Goal: Information Seeking & Learning: Learn about a topic

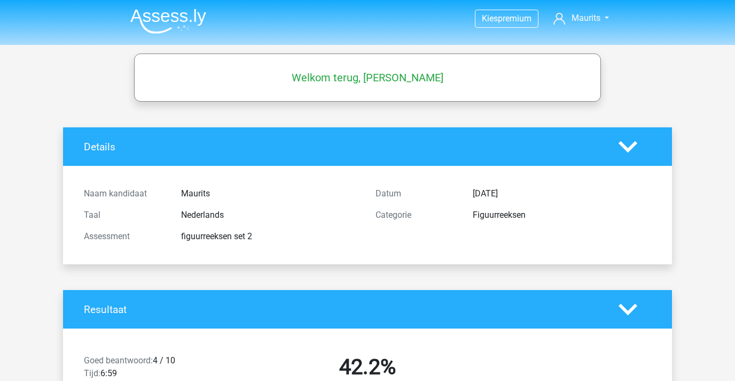
click at [175, 13] on img at bounding box center [168, 21] width 76 height 25
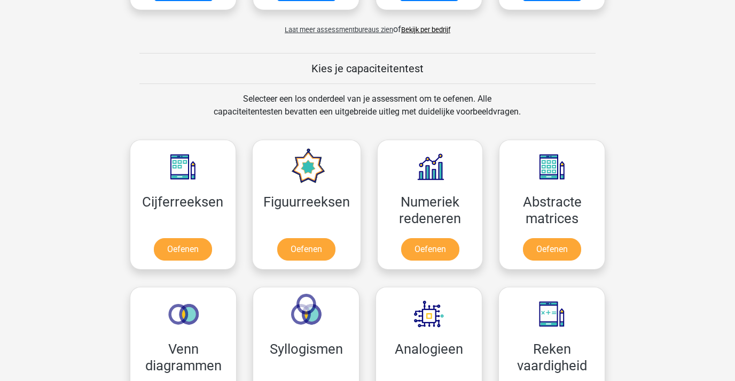
scroll to position [374, 0]
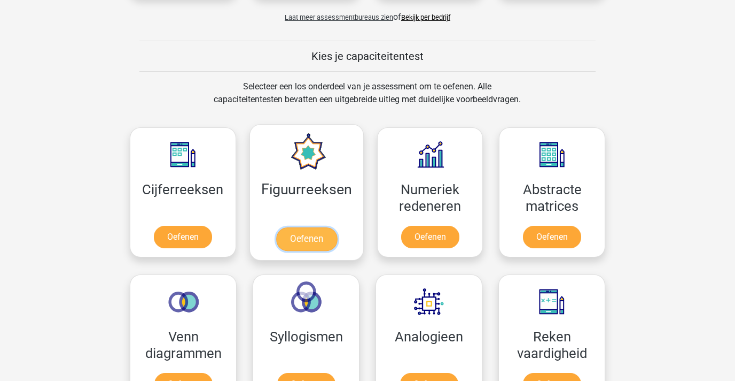
click at [312, 240] on link "Oefenen" at bounding box center [306, 239] width 61 height 24
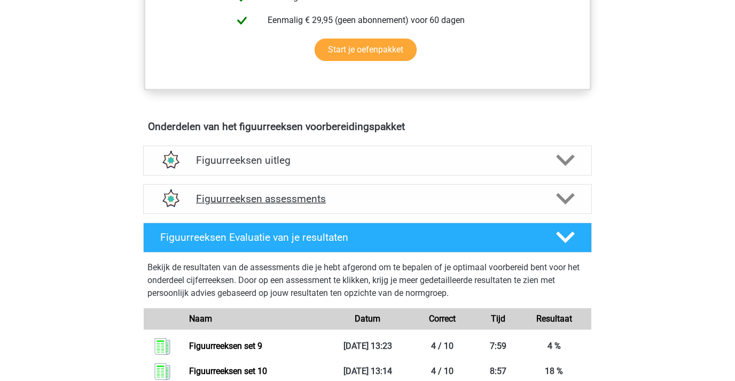
scroll to position [534, 0]
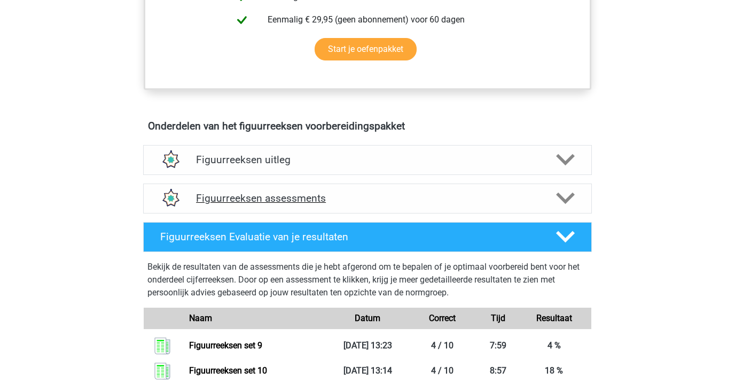
click at [249, 192] on h4 "Figuurreeksen assessments" at bounding box center [367, 198] width 343 height 12
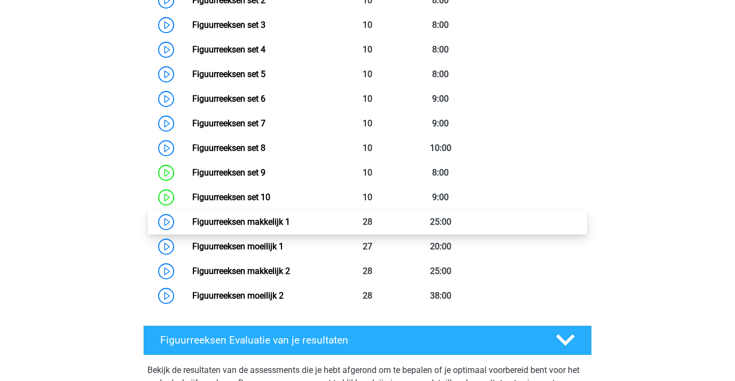
scroll to position [855, 0]
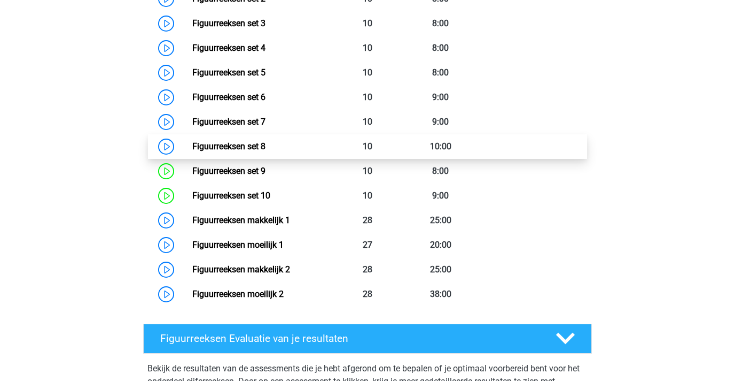
click at [233, 143] on link "Figuurreeksen set 8" at bounding box center [228, 146] width 73 height 10
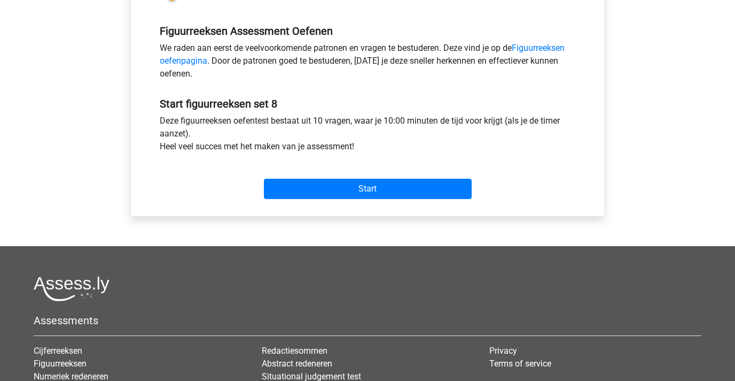
scroll to position [321, 0]
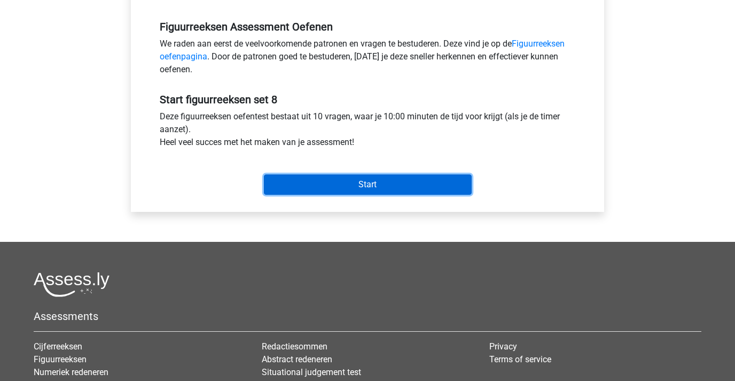
click at [366, 182] on input "Start" at bounding box center [368, 184] width 208 height 20
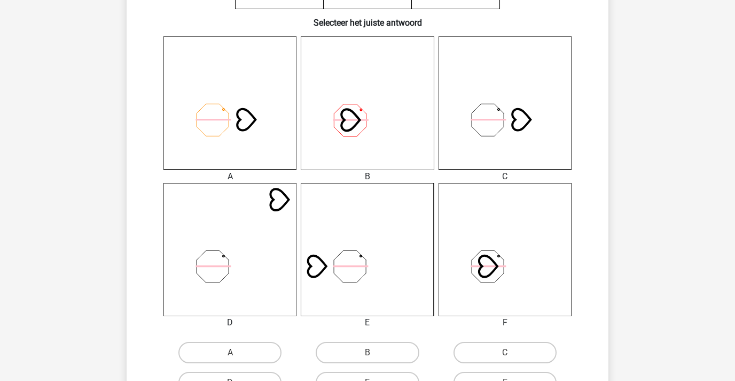
scroll to position [267, 0]
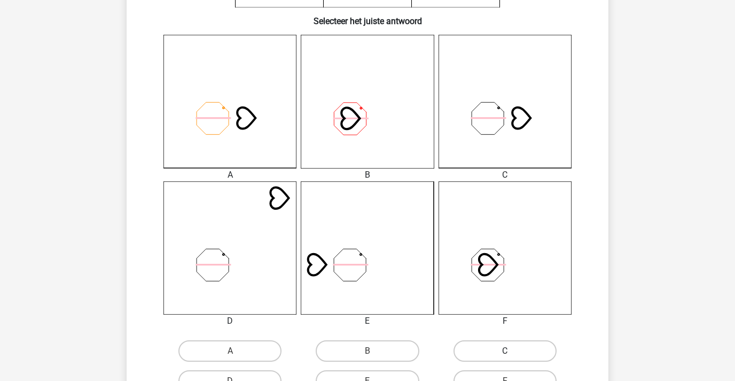
click at [483, 348] on label "C" at bounding box center [505, 350] width 103 height 21
click at [505, 351] on input "C" at bounding box center [508, 354] width 7 height 7
radio input "true"
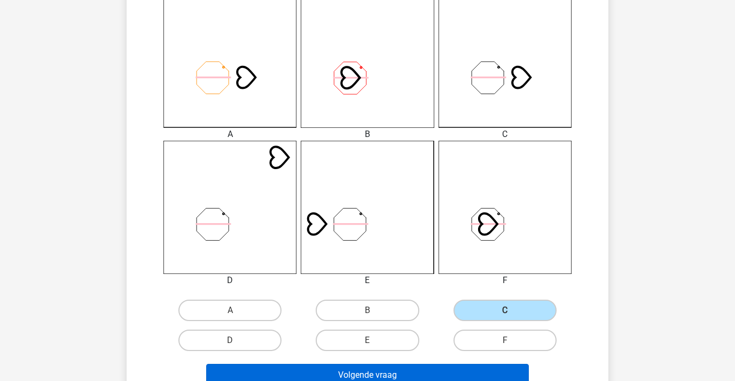
scroll to position [374, 0]
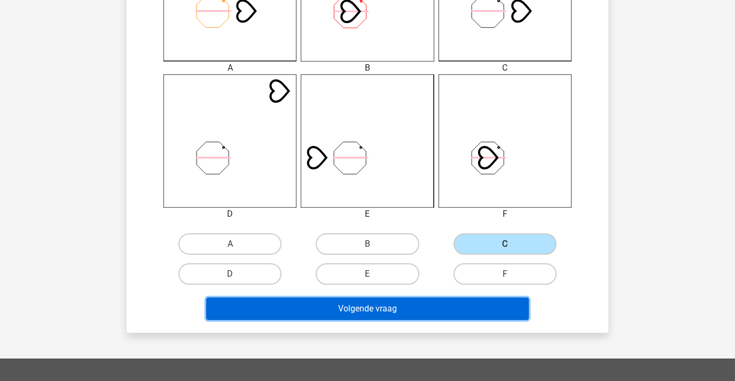
click at [391, 307] on button "Volgende vraag" at bounding box center [367, 308] width 323 height 22
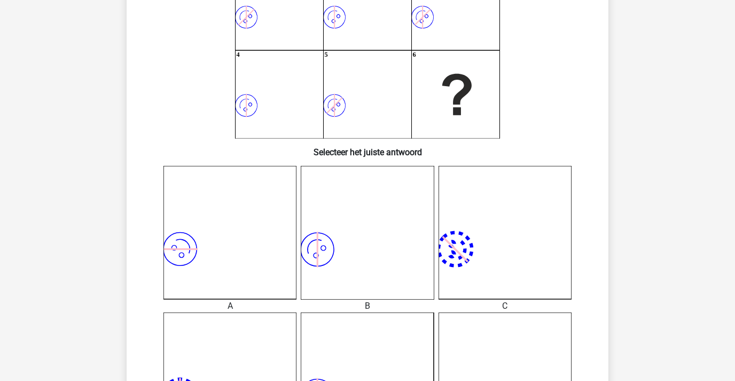
scroll to position [267, 0]
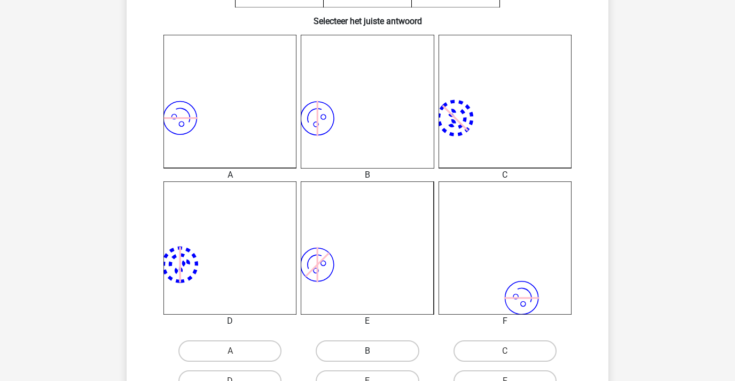
click at [375, 348] on label "B" at bounding box center [367, 350] width 103 height 21
click at [375, 351] on input "B" at bounding box center [371, 354] width 7 height 7
radio input "true"
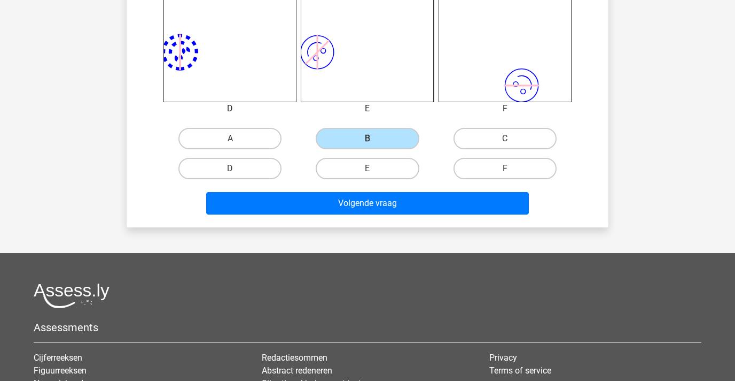
scroll to position [481, 0]
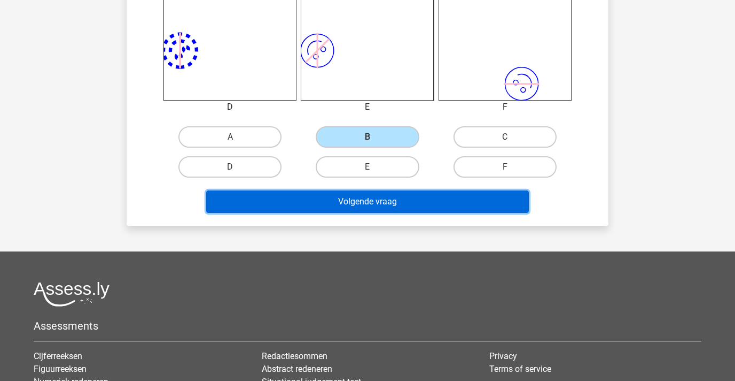
click at [367, 196] on button "Volgende vraag" at bounding box center [367, 201] width 323 height 22
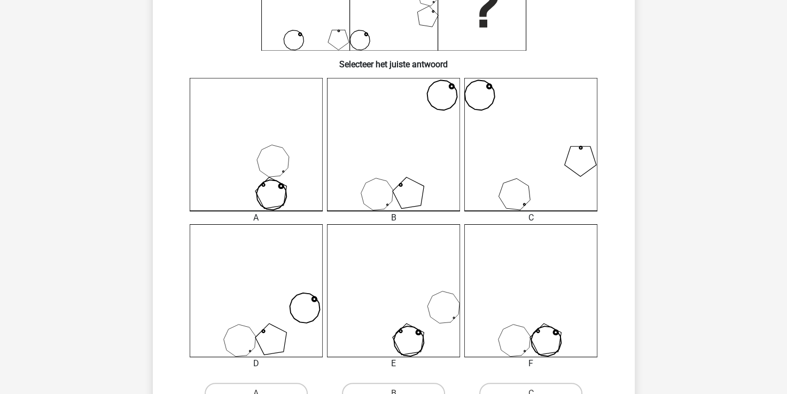
scroll to position [374, 0]
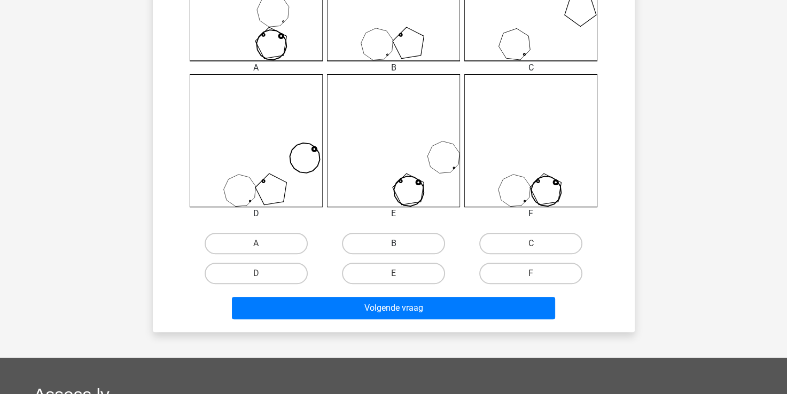
click at [378, 242] on label "B" at bounding box center [393, 243] width 103 height 21
click at [393, 244] on input "B" at bounding box center [396, 247] width 7 height 7
radio input "true"
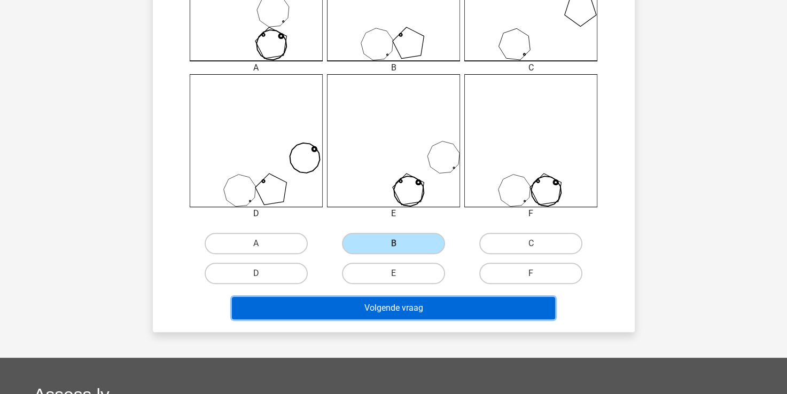
click at [386, 306] on button "Volgende vraag" at bounding box center [393, 308] width 323 height 22
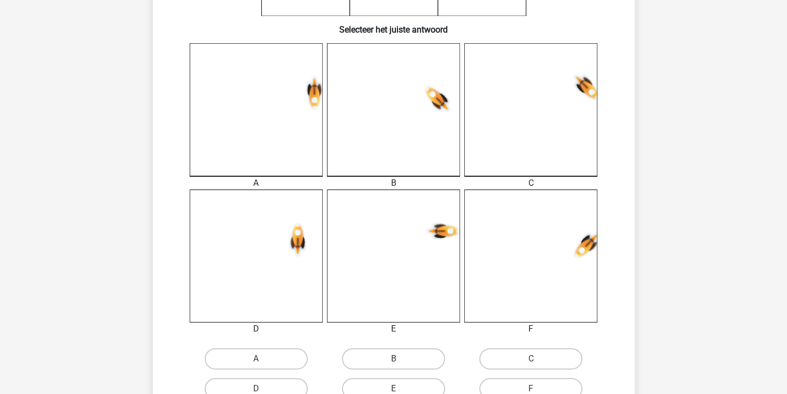
scroll to position [316, 0]
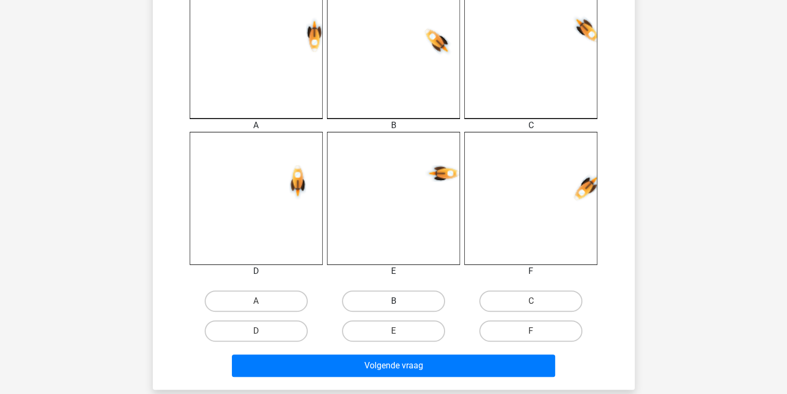
click at [402, 304] on label "B" at bounding box center [393, 301] width 103 height 21
click at [400, 304] on input "B" at bounding box center [396, 304] width 7 height 7
radio input "true"
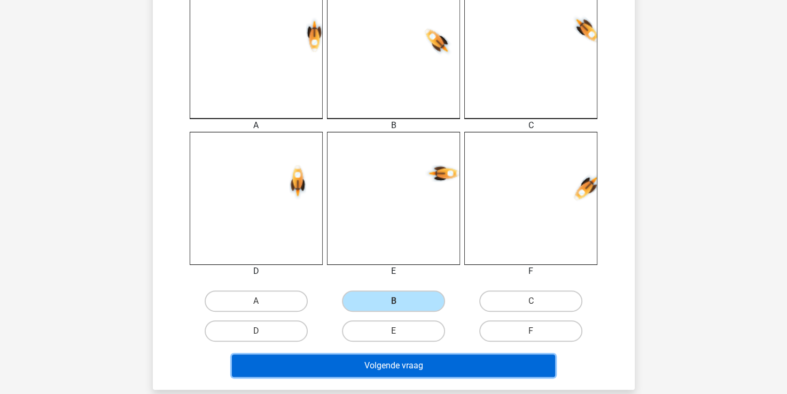
click at [402, 369] on button "Volgende vraag" at bounding box center [393, 366] width 323 height 22
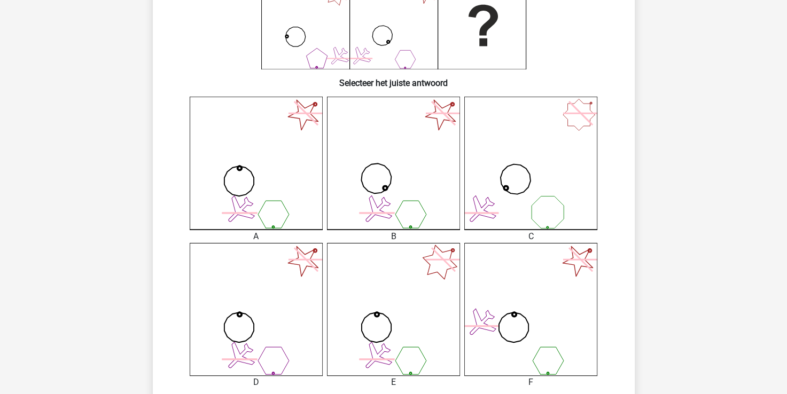
scroll to position [263, 0]
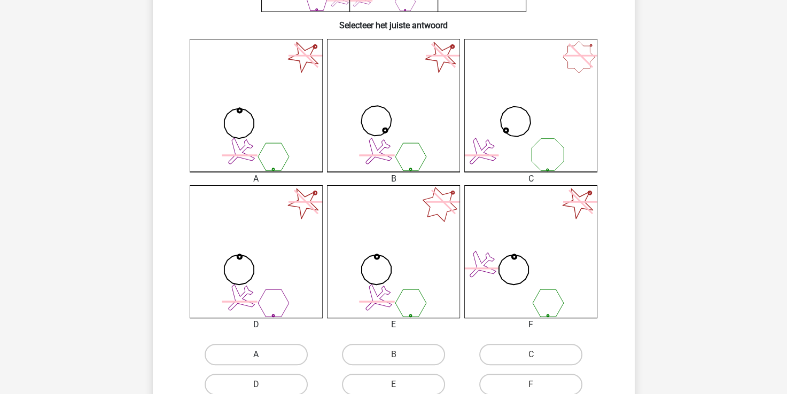
click at [280, 357] on label "A" at bounding box center [256, 354] width 103 height 21
click at [263, 357] on input "A" at bounding box center [259, 358] width 7 height 7
radio input "true"
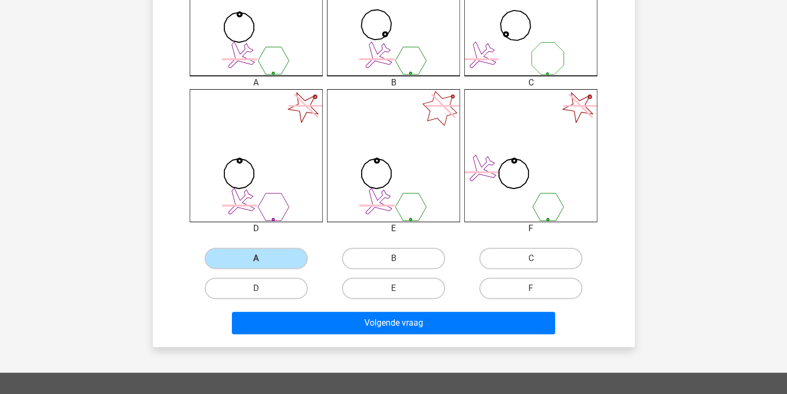
scroll to position [477, 0]
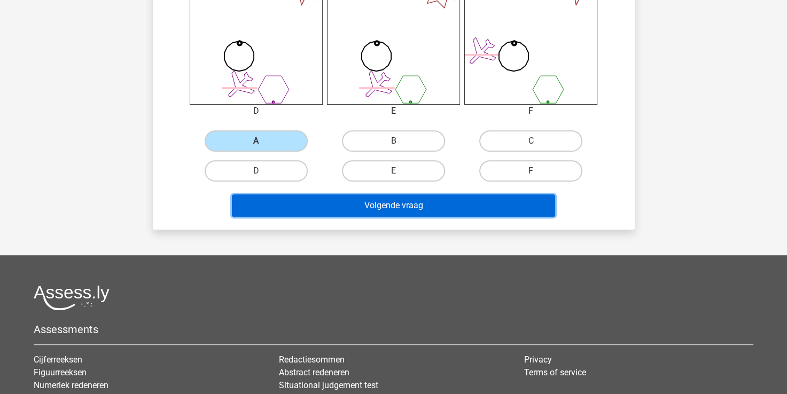
click at [367, 205] on button "Volgende vraag" at bounding box center [393, 206] width 323 height 22
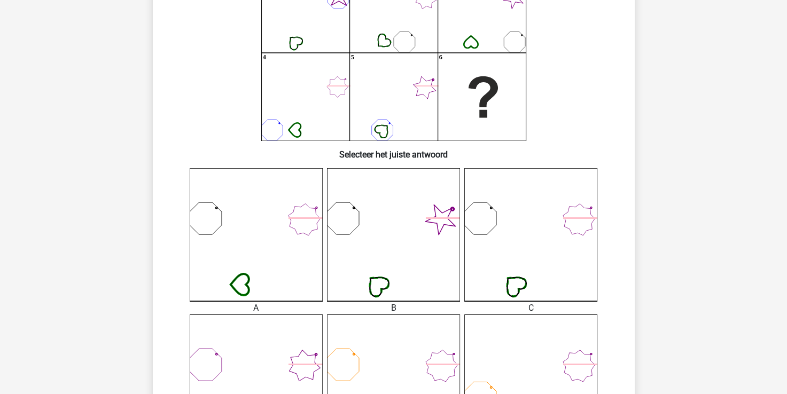
scroll to position [267, 0]
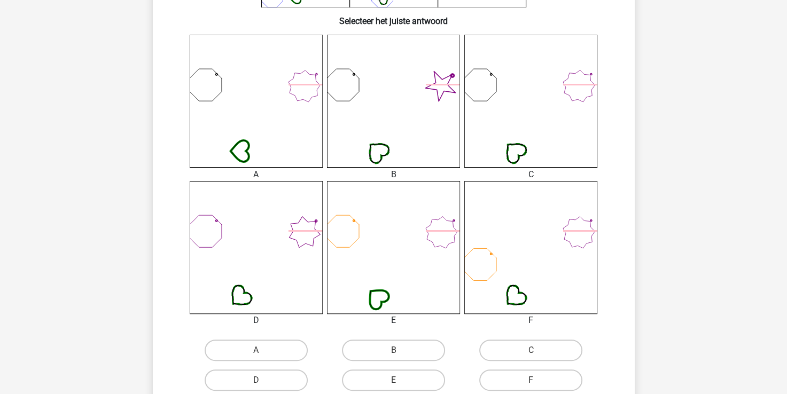
click at [398, 351] on input "B" at bounding box center [396, 354] width 7 height 7
radio input "true"
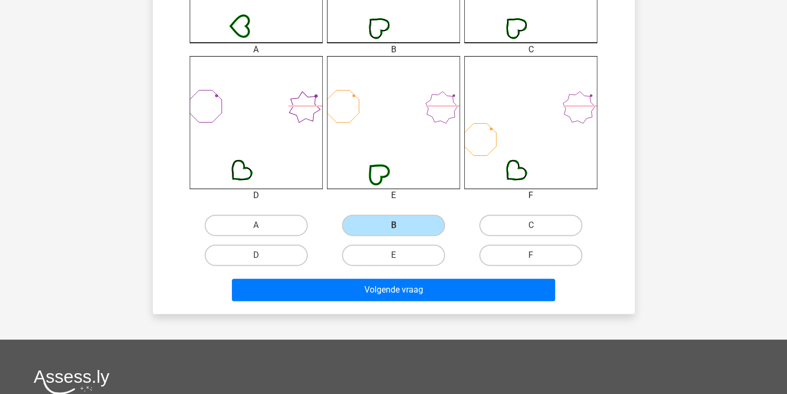
scroll to position [534, 0]
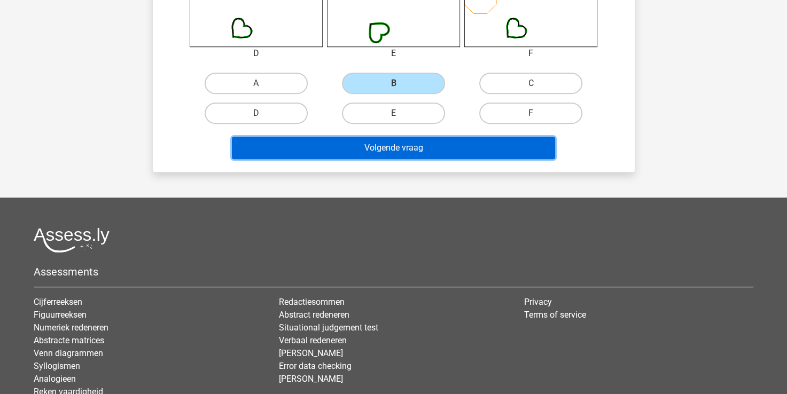
click at [336, 151] on button "Volgende vraag" at bounding box center [393, 148] width 323 height 22
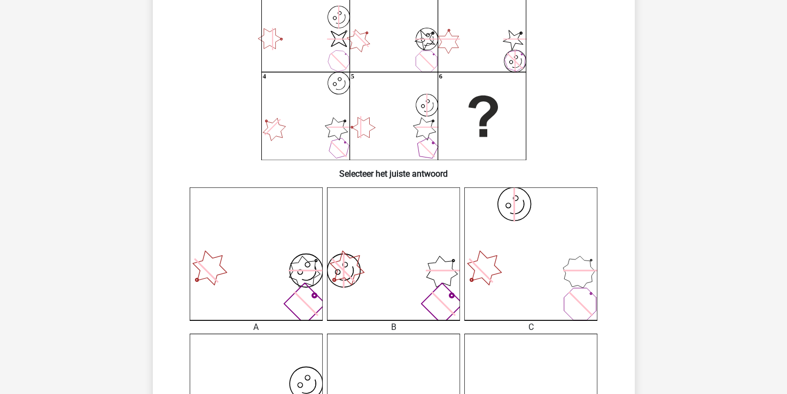
scroll to position [103, 0]
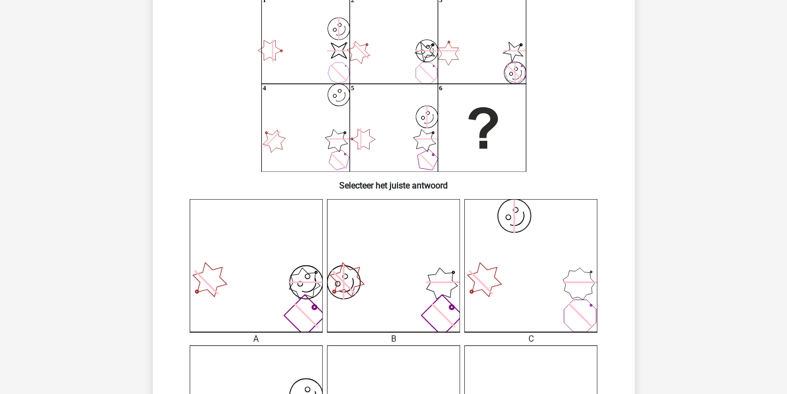
click at [257, 272] on icon "image/svg+xml" at bounding box center [256, 265] width 133 height 133
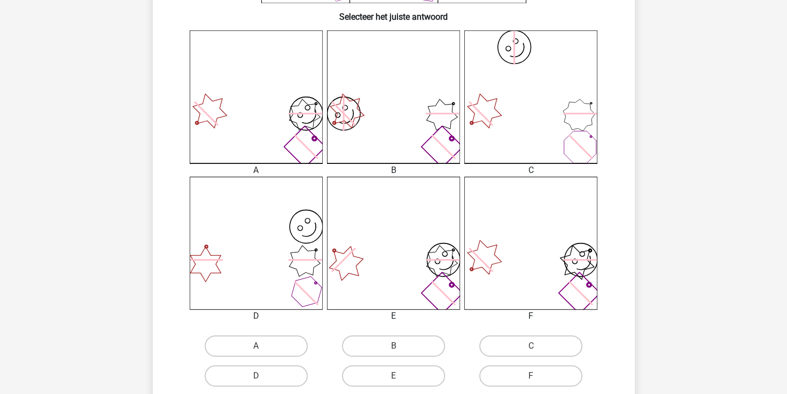
scroll to position [316, 0]
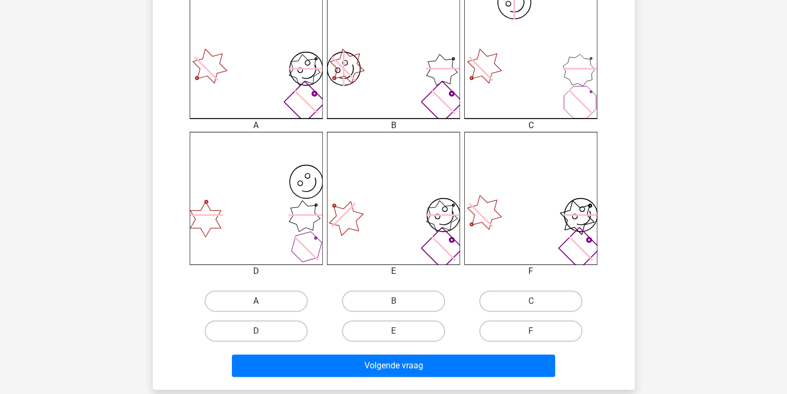
click at [260, 299] on label "A" at bounding box center [256, 301] width 103 height 21
click at [260, 301] on input "A" at bounding box center [259, 304] width 7 height 7
radio input "true"
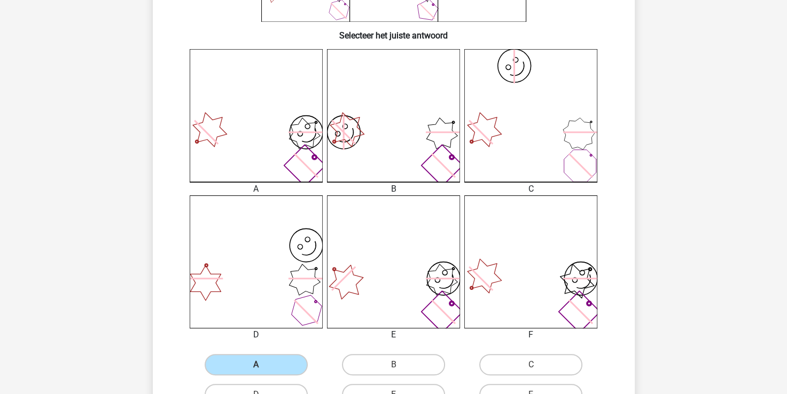
scroll to position [263, 0]
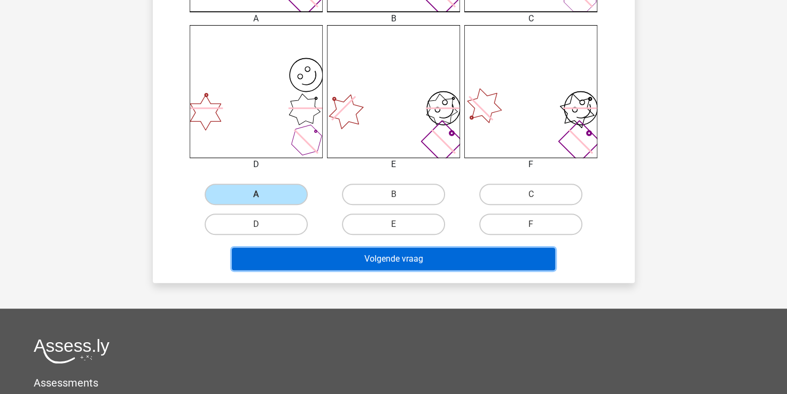
click at [352, 260] on button "Volgende vraag" at bounding box center [393, 259] width 323 height 22
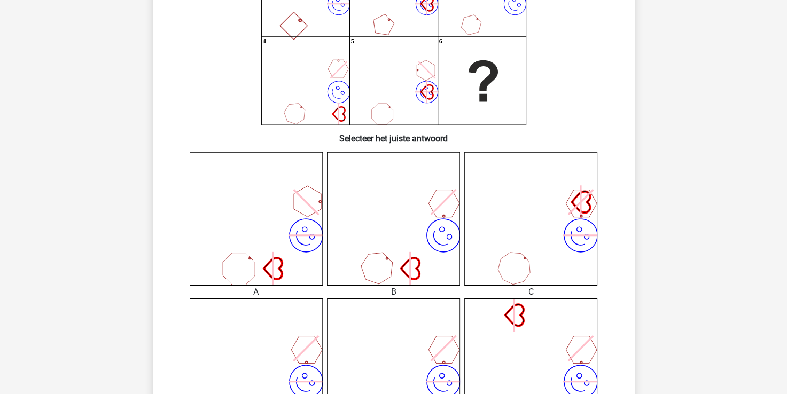
scroll to position [214, 0]
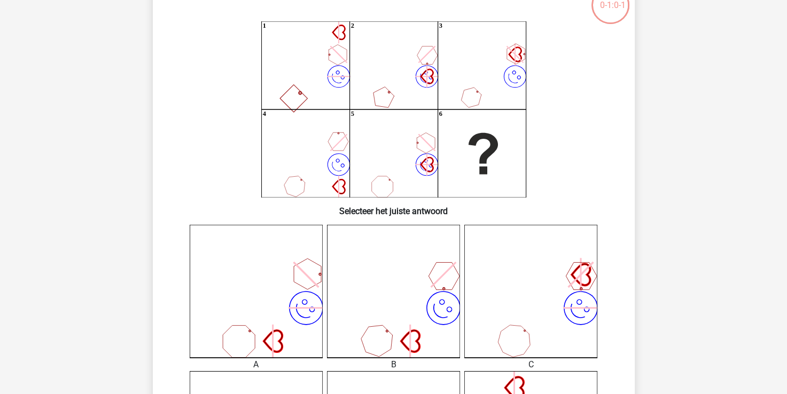
scroll to position [53, 0]
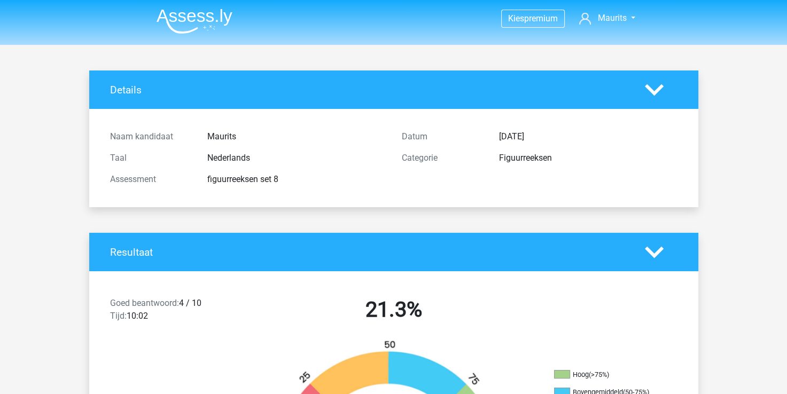
drag, startPoint x: 728, startPoint y: 168, endPoint x: 752, endPoint y: 239, distance: 74.5
drag, startPoint x: 64, startPoint y: 168, endPoint x: 733, endPoint y: 191, distance: 669.6
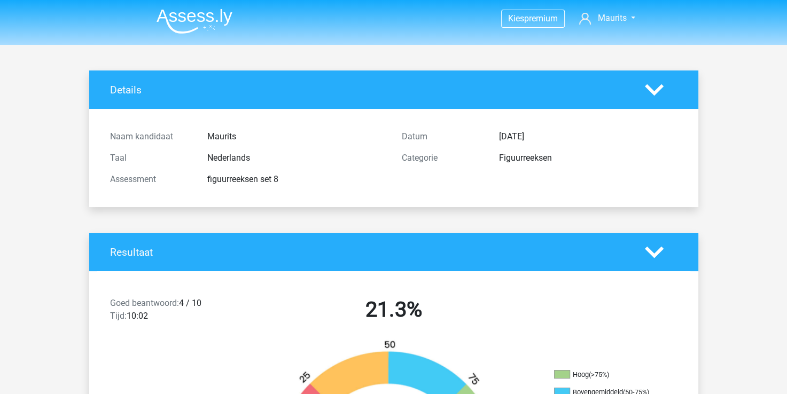
click at [180, 20] on img at bounding box center [195, 21] width 76 height 25
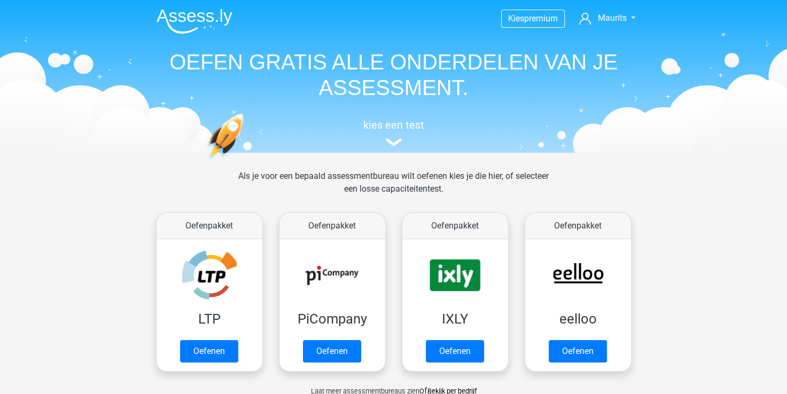
drag, startPoint x: 706, startPoint y: 343, endPoint x: 548, endPoint y: 176, distance: 229.5
click at [548, 176] on div "Als je voor een bepaald assessmentbureau wilt oefenen kies je die hier, of sele…" at bounding box center [394, 189] width 328 height 38
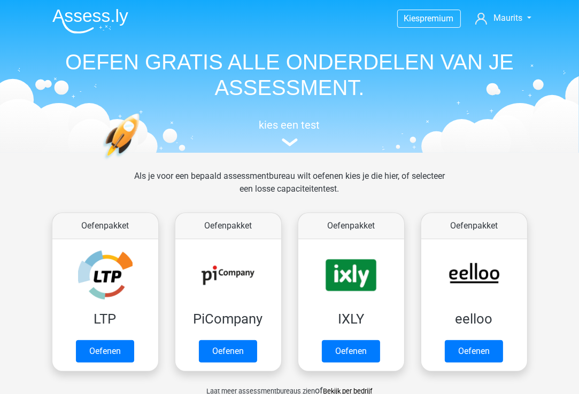
click at [568, 128] on header "Kies premium Maurits mjdejonge@xs4all.nl" at bounding box center [289, 76] width 579 height 153
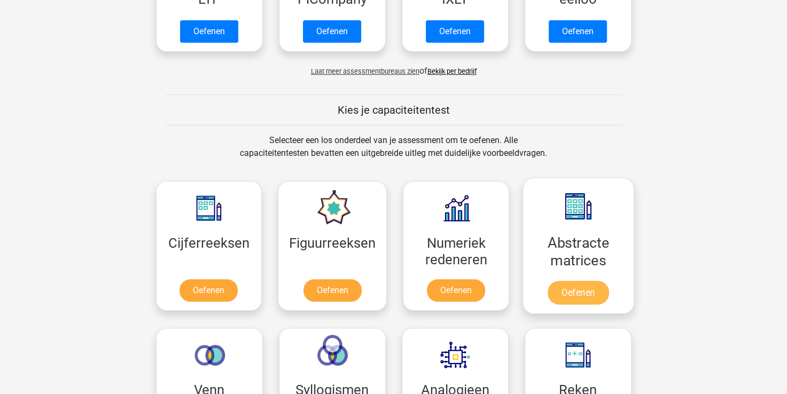
scroll to position [321, 0]
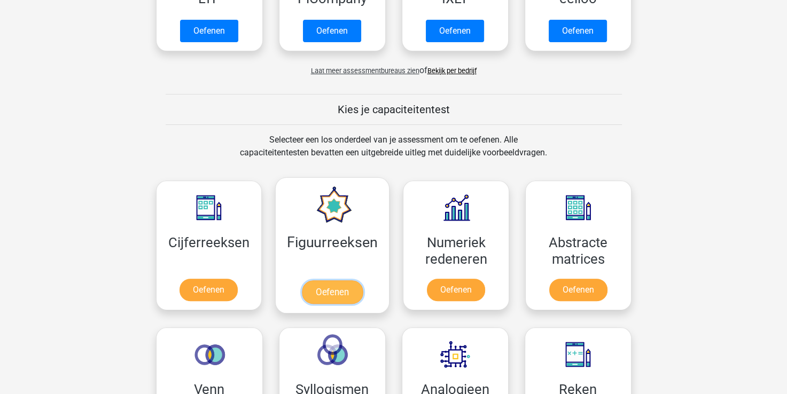
click at [336, 288] on link "Oefenen" at bounding box center [332, 293] width 61 height 24
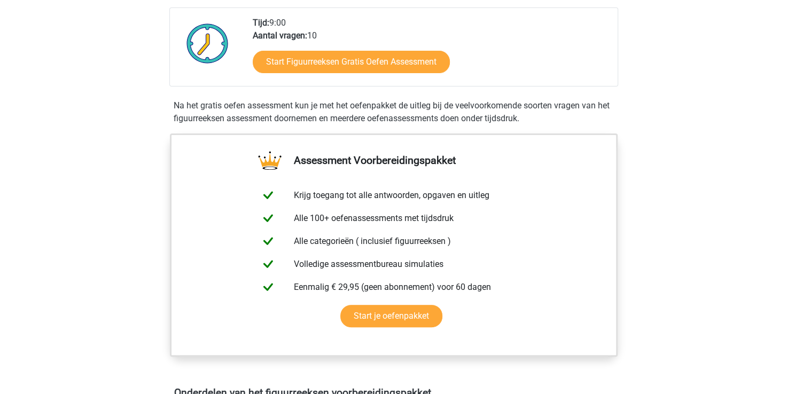
scroll to position [428, 0]
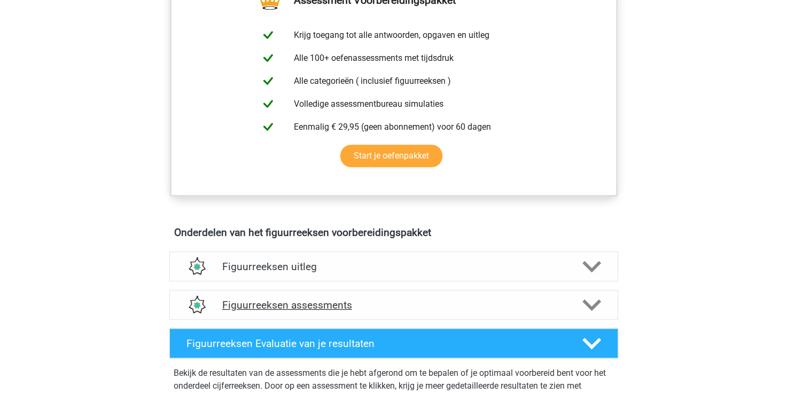
click at [289, 305] on h4 "Figuurreeksen assessments" at bounding box center [393, 305] width 343 height 12
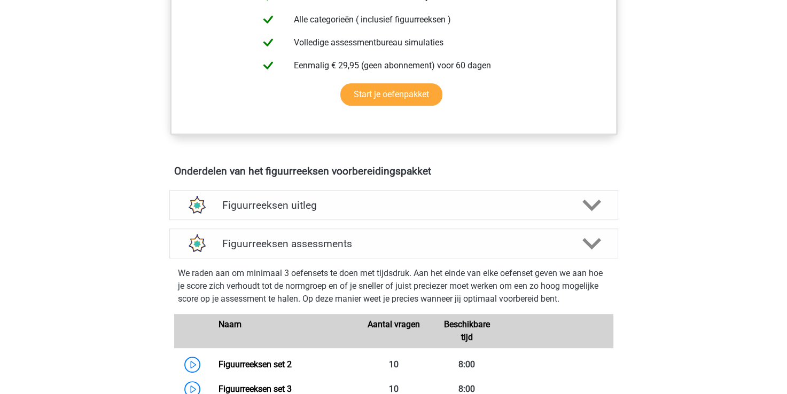
scroll to position [641, 0]
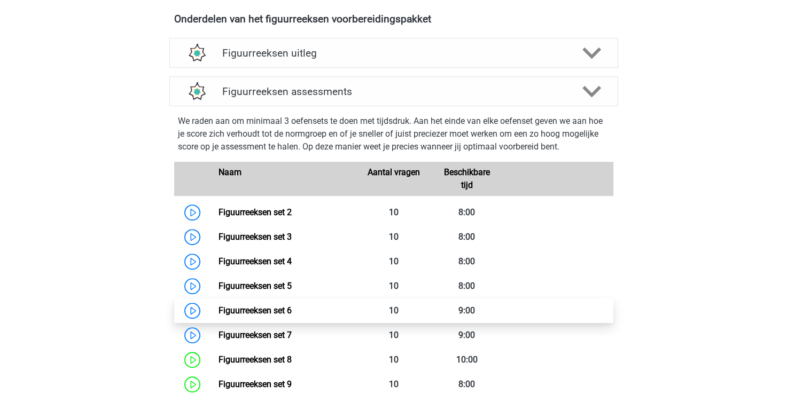
click at [274, 309] on link "Figuurreeksen set 6" at bounding box center [255, 311] width 73 height 10
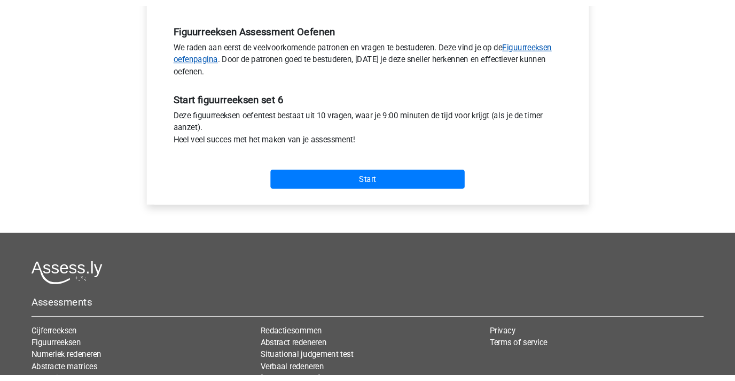
scroll to position [321, 0]
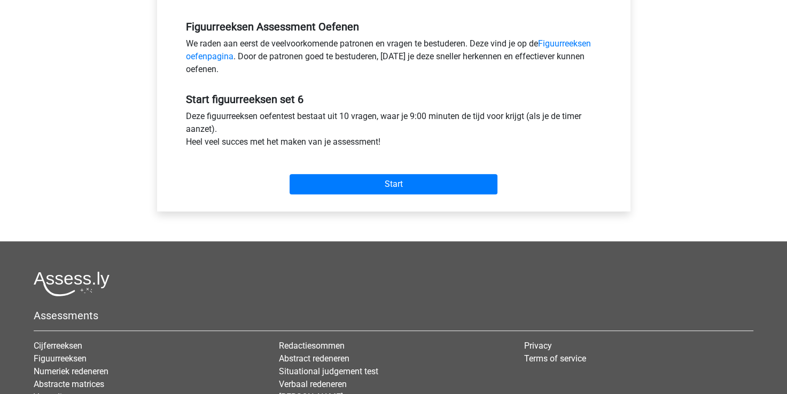
click at [672, 56] on div "Kies premium [GEOGRAPHIC_DATA] [EMAIL_ADDRESS][DOMAIN_NAME]" at bounding box center [393, 101] width 787 height 845
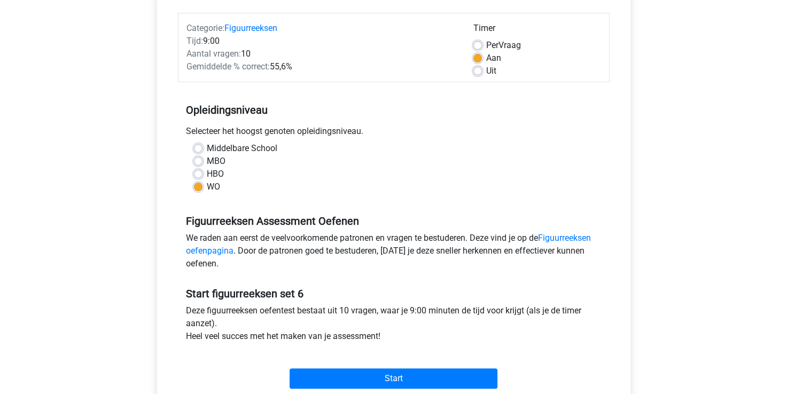
scroll to position [214, 0]
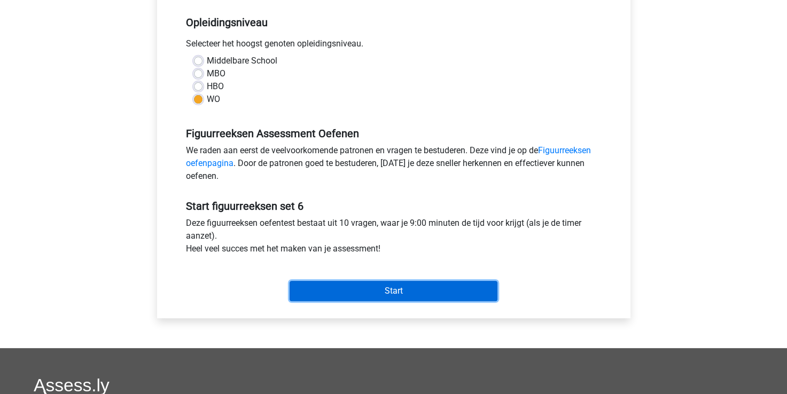
click at [360, 293] on input "Start" at bounding box center [394, 291] width 208 height 20
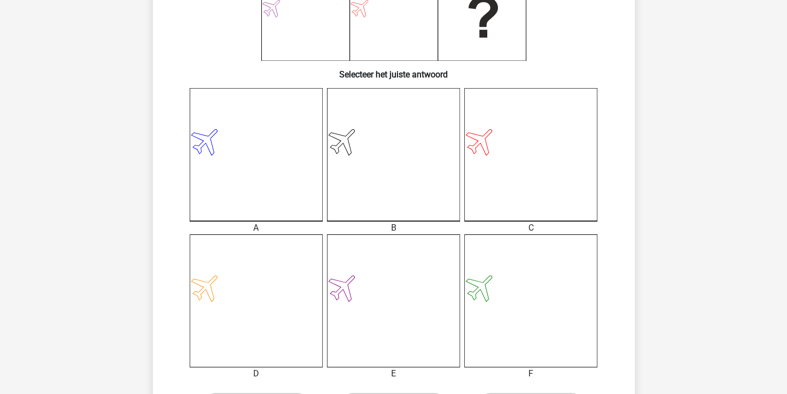
scroll to position [267, 0]
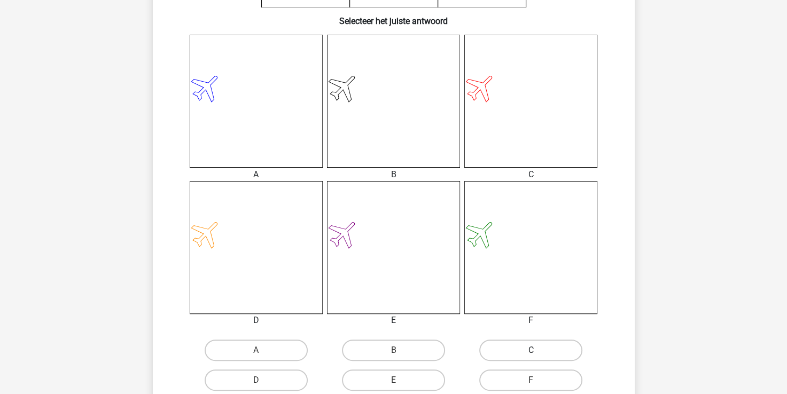
click at [508, 351] on label "C" at bounding box center [530, 350] width 103 height 21
click at [531, 351] on input "C" at bounding box center [534, 354] width 7 height 7
radio input "true"
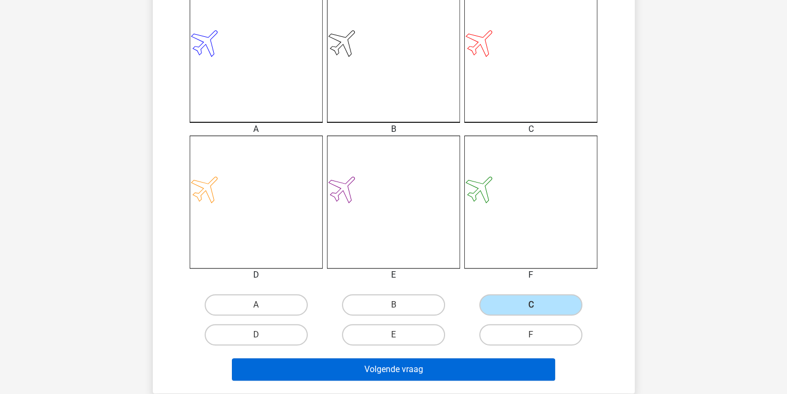
scroll to position [374, 0]
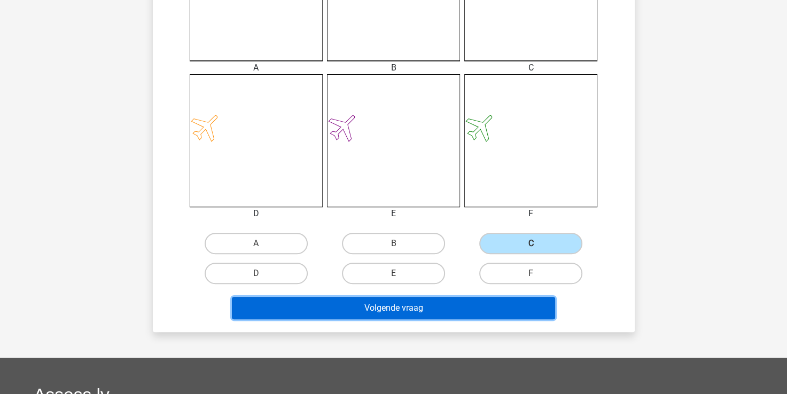
click at [412, 306] on button "Volgende vraag" at bounding box center [393, 308] width 323 height 22
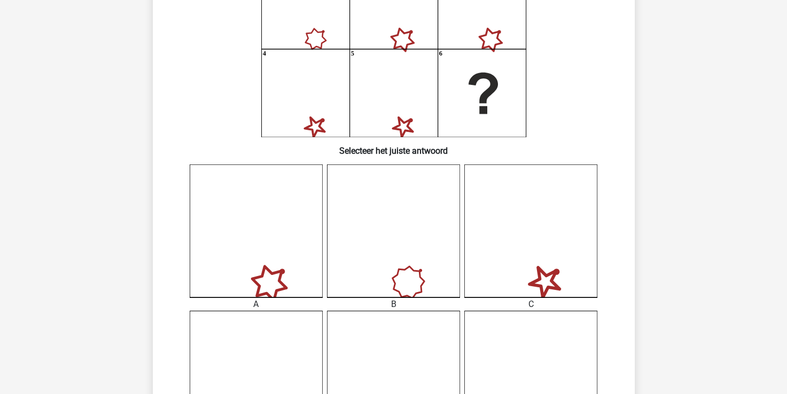
scroll to position [156, 0]
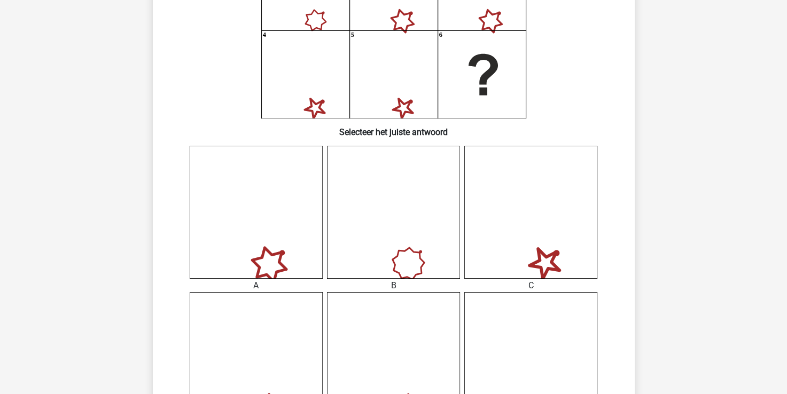
drag, startPoint x: 701, startPoint y: 107, endPoint x: 573, endPoint y: 99, distance: 128.5
click at [573, 99] on icon "1 2 3 4 5 6" at bounding box center [394, 30] width 431 height 176
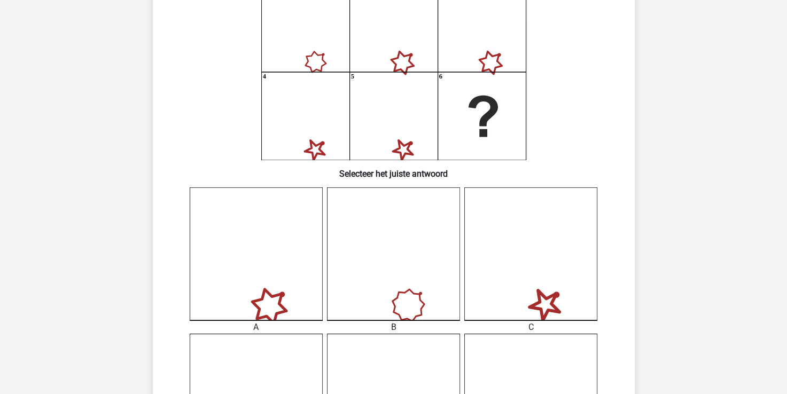
scroll to position [103, 0]
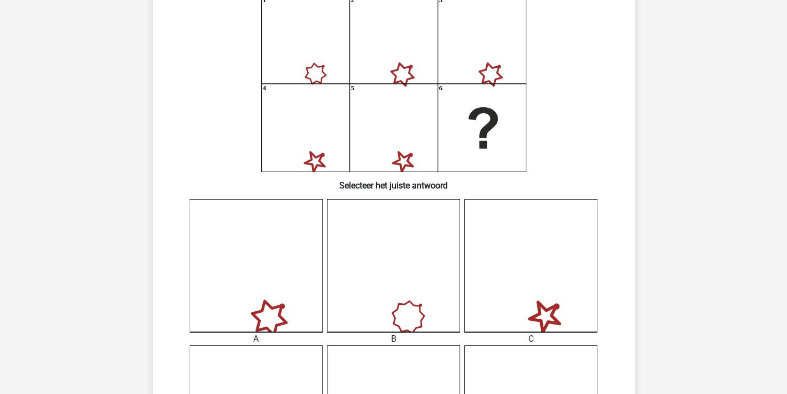
click at [521, 262] on icon at bounding box center [530, 265] width 133 height 133
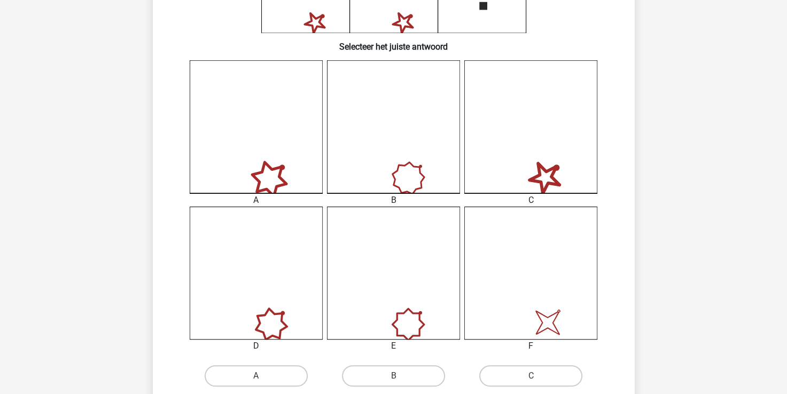
scroll to position [316, 0]
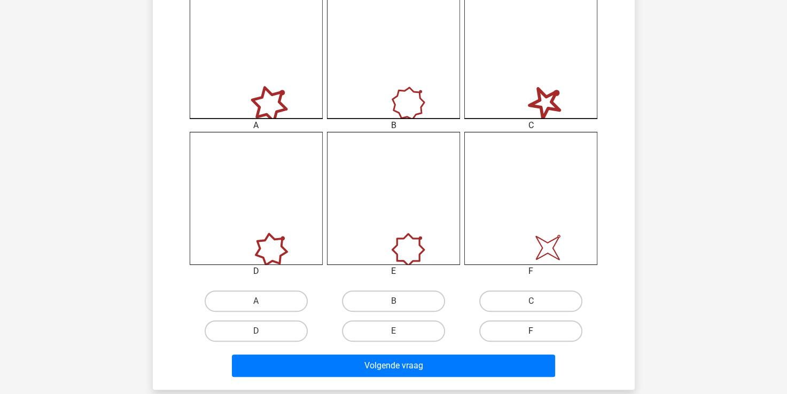
click at [539, 330] on label "F" at bounding box center [530, 331] width 103 height 21
click at [538, 331] on input "F" at bounding box center [534, 334] width 7 height 7
radio input "true"
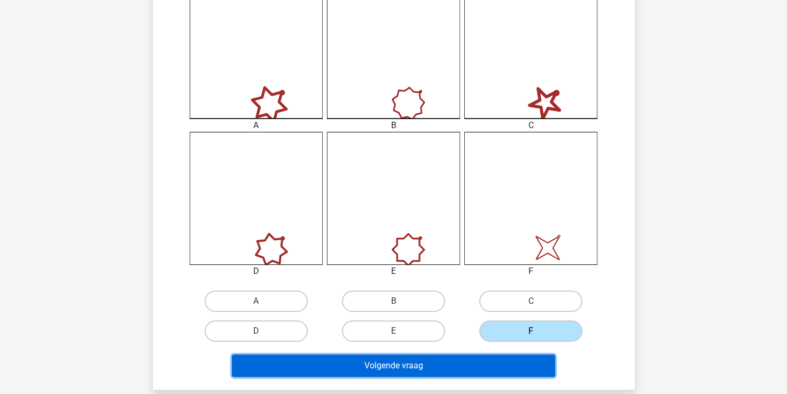
click at [456, 365] on button "Volgende vraag" at bounding box center [393, 366] width 323 height 22
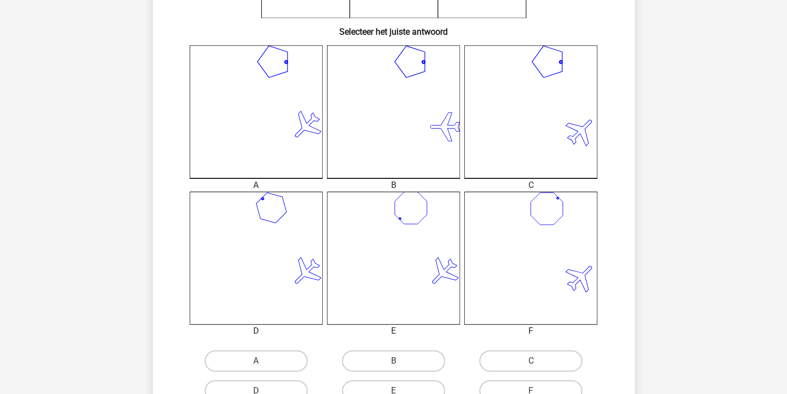
scroll to position [321, 0]
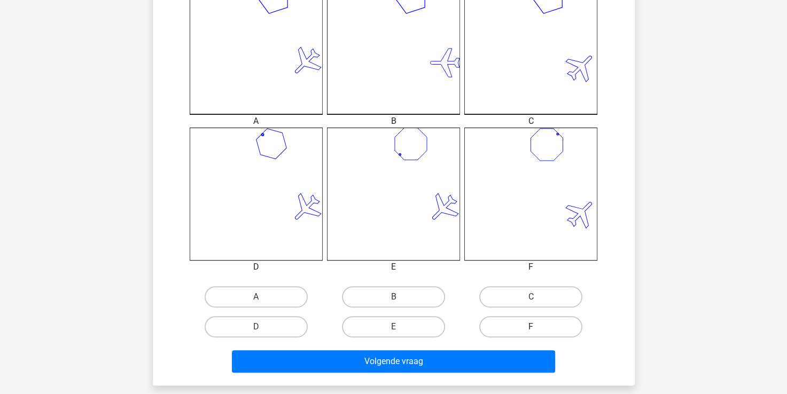
click at [529, 324] on label "F" at bounding box center [530, 326] width 103 height 21
click at [531, 327] on input "F" at bounding box center [534, 330] width 7 height 7
radio input "true"
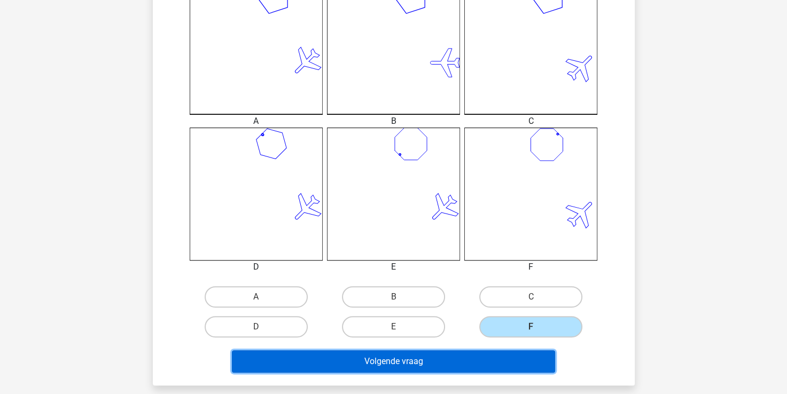
click at [494, 361] on button "Volgende vraag" at bounding box center [393, 362] width 323 height 22
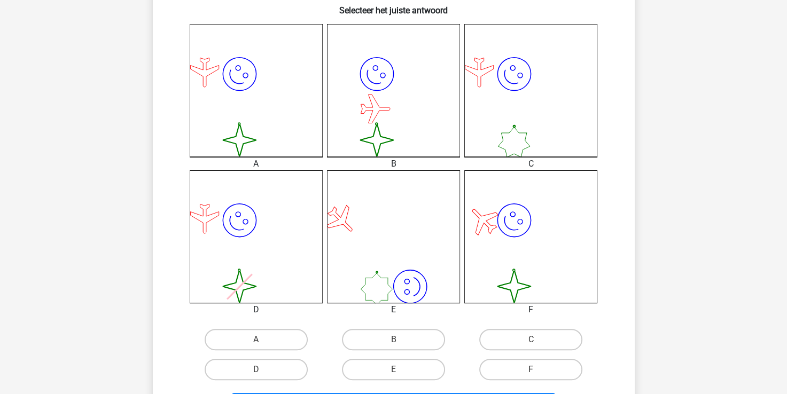
scroll to position [316, 0]
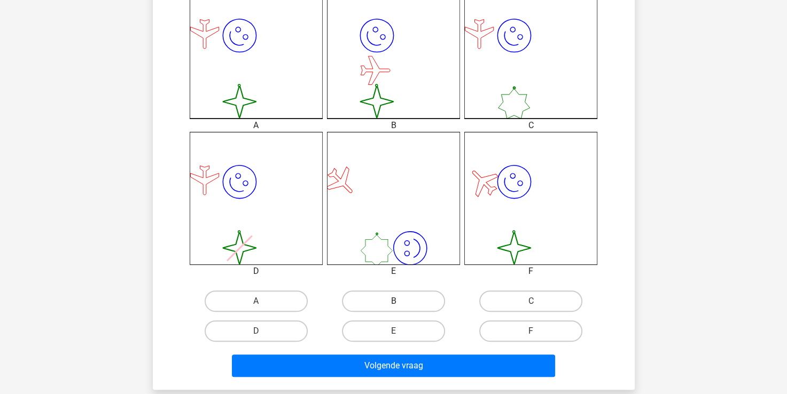
click at [397, 300] on label "B" at bounding box center [393, 301] width 103 height 21
click at [397, 301] on input "B" at bounding box center [396, 304] width 7 height 7
radio input "true"
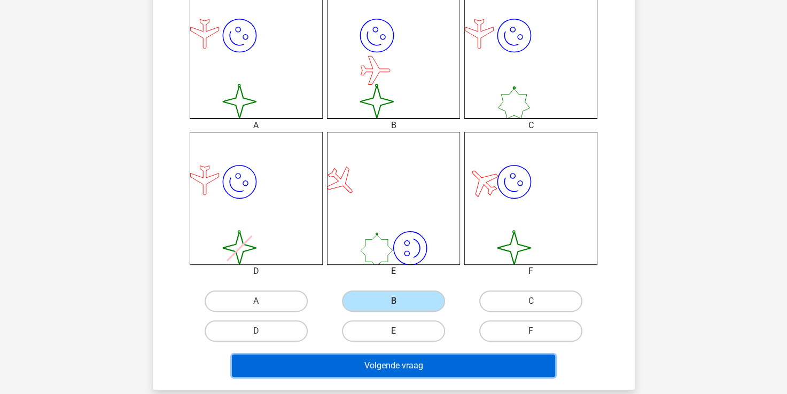
click at [399, 365] on button "Volgende vraag" at bounding box center [393, 366] width 323 height 22
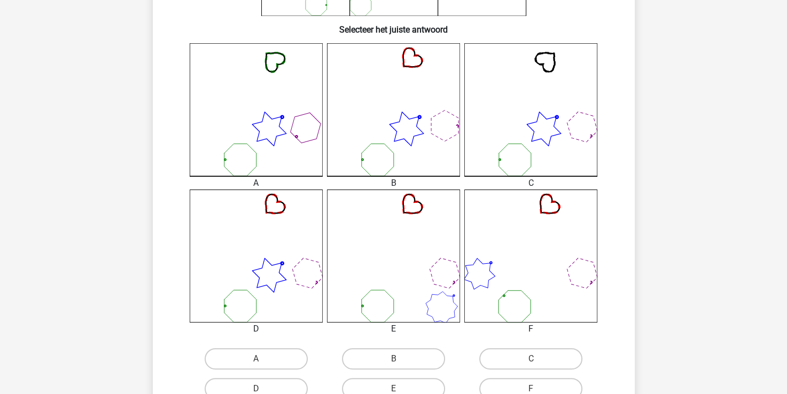
scroll to position [267, 0]
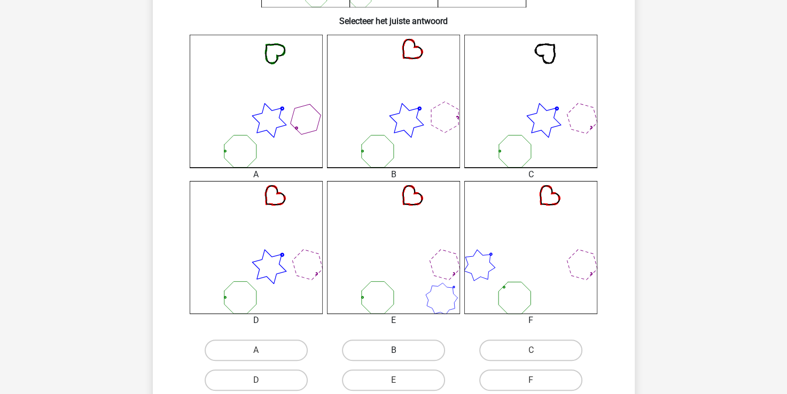
click at [397, 349] on label "B" at bounding box center [393, 350] width 103 height 21
click at [397, 351] on input "B" at bounding box center [396, 354] width 7 height 7
radio input "true"
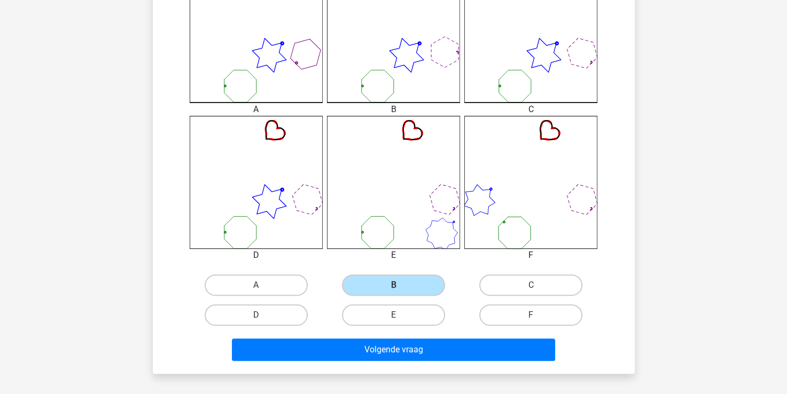
scroll to position [428, 0]
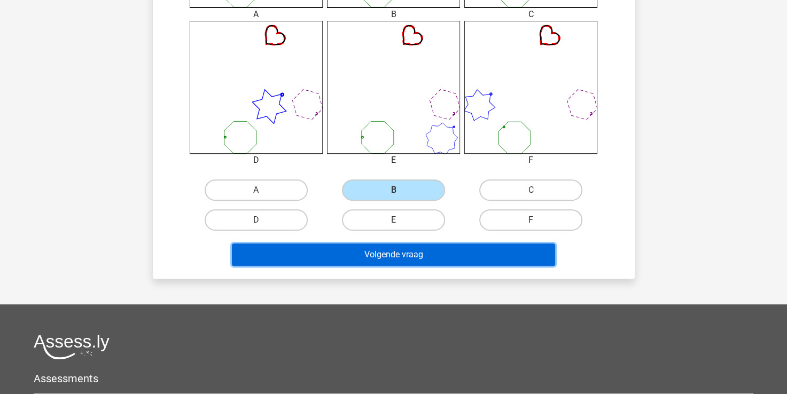
click at [391, 251] on button "Volgende vraag" at bounding box center [393, 255] width 323 height 22
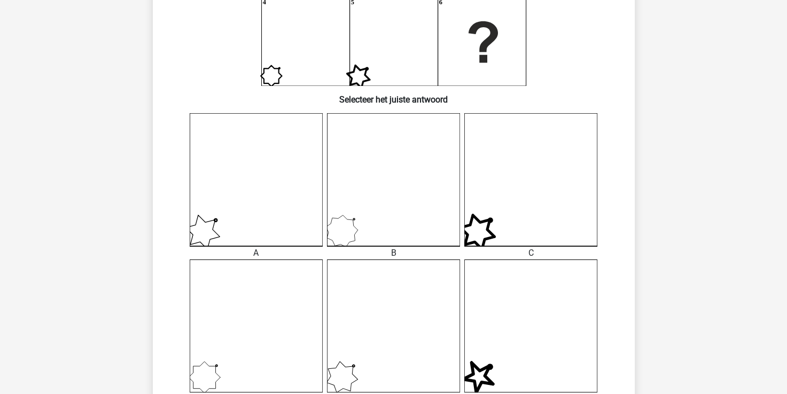
scroll to position [263, 0]
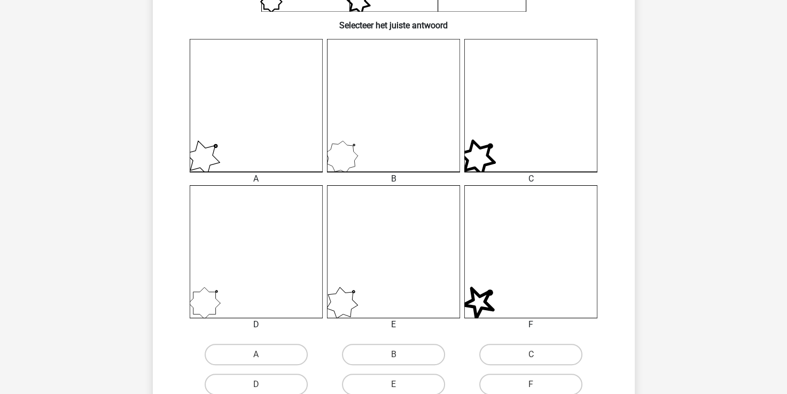
click at [520, 261] on icon at bounding box center [530, 251] width 133 height 133
drag, startPoint x: 403, startPoint y: 384, endPoint x: 400, endPoint y: 375, distance: 9.5
click at [402, 384] on label "E" at bounding box center [393, 384] width 103 height 21
click at [400, 385] on input "E" at bounding box center [396, 388] width 7 height 7
radio input "true"
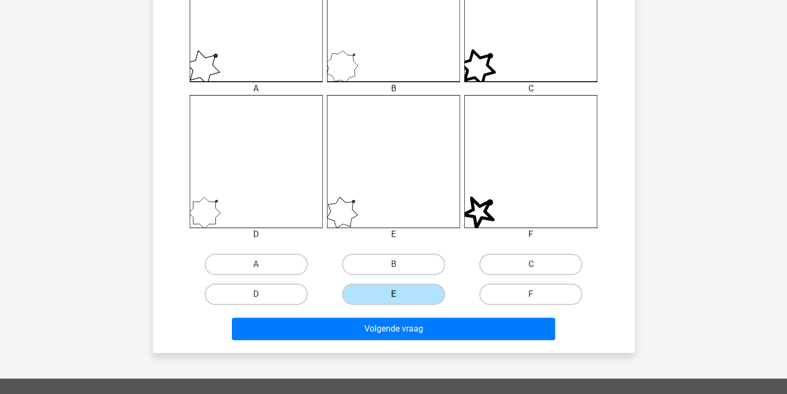
scroll to position [477, 0]
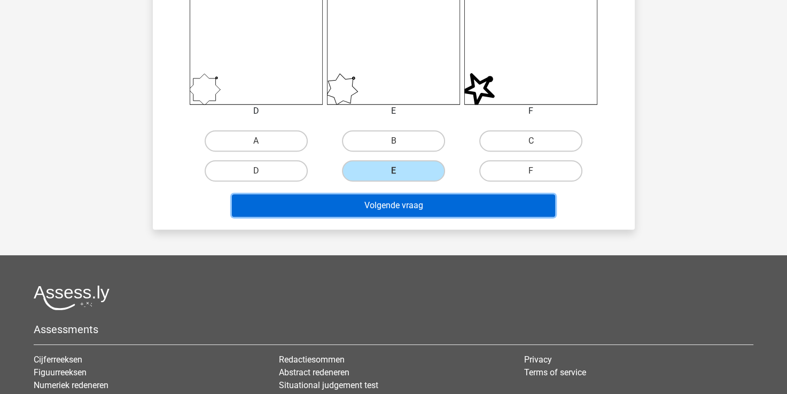
click at [386, 204] on button "Volgende vraag" at bounding box center [393, 206] width 323 height 22
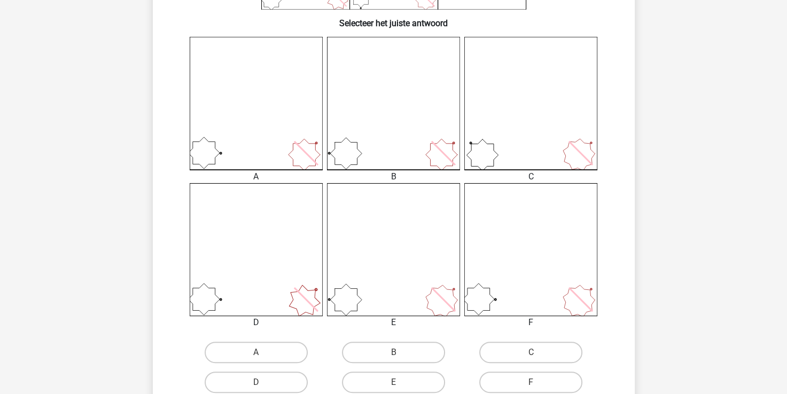
scroll to position [267, 0]
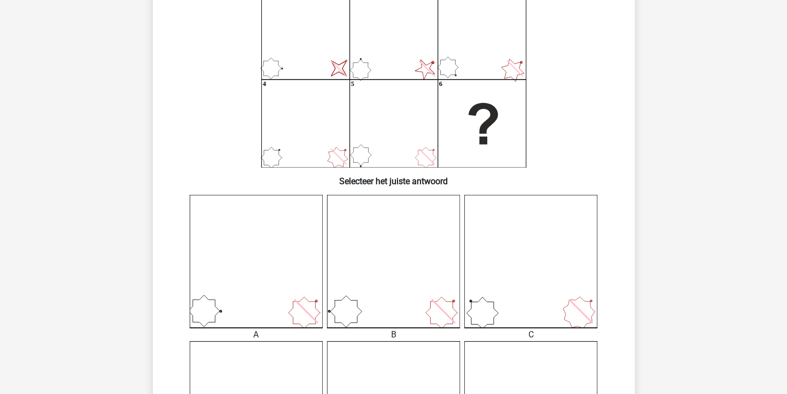
scroll to position [107, 0]
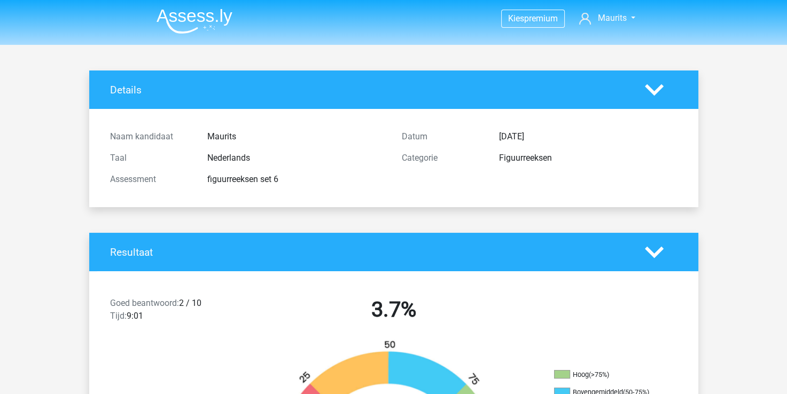
click at [187, 16] on img at bounding box center [195, 21] width 76 height 25
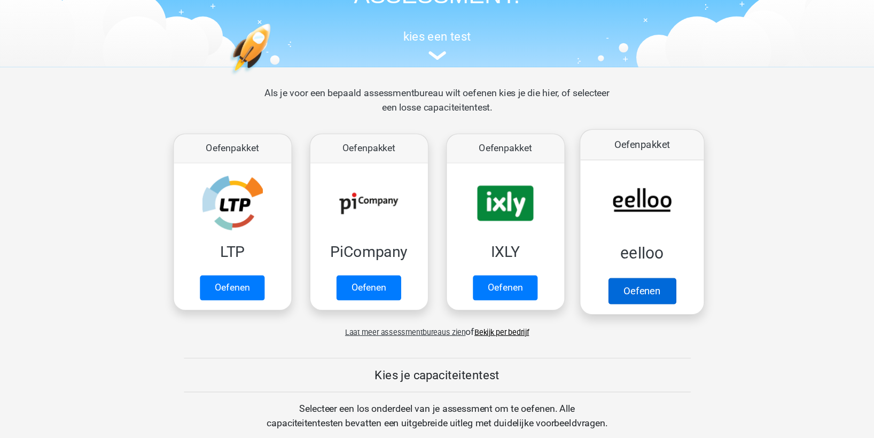
scroll to position [321, 0]
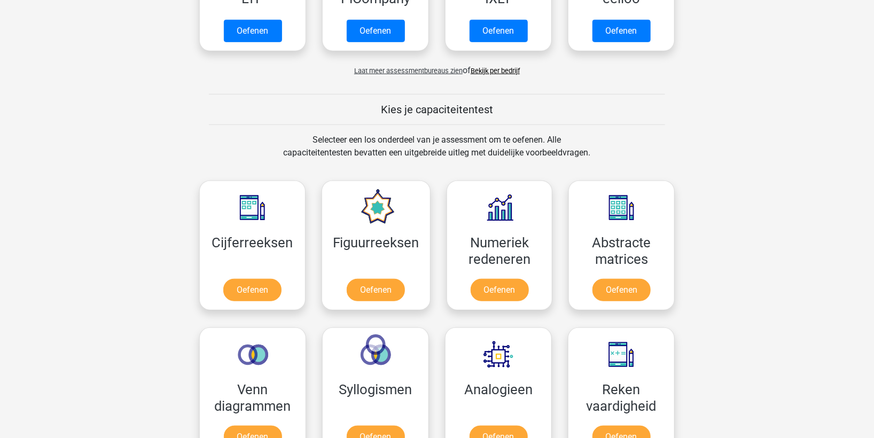
drag, startPoint x: 780, startPoint y: 0, endPoint x: 109, endPoint y: 137, distance: 685.1
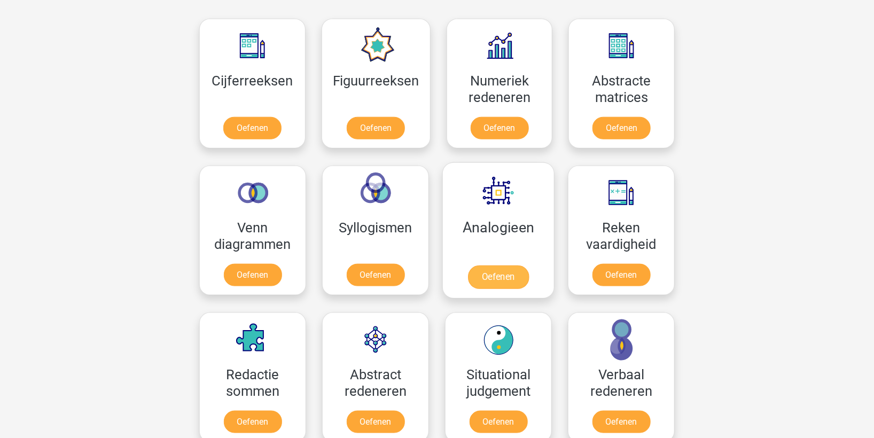
scroll to position [499, 0]
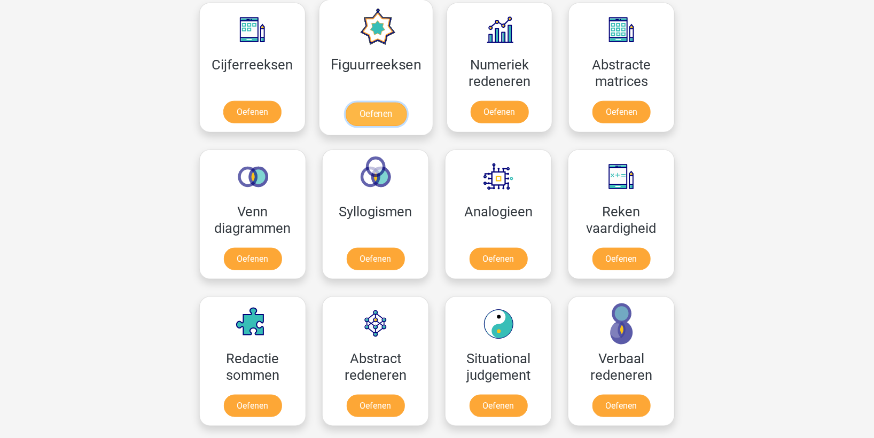
click at [376, 112] on link "Oefenen" at bounding box center [375, 115] width 61 height 24
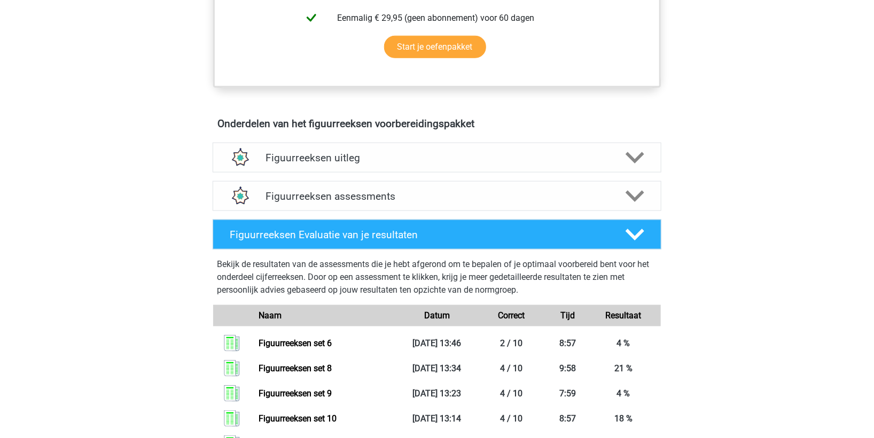
scroll to position [534, 0]
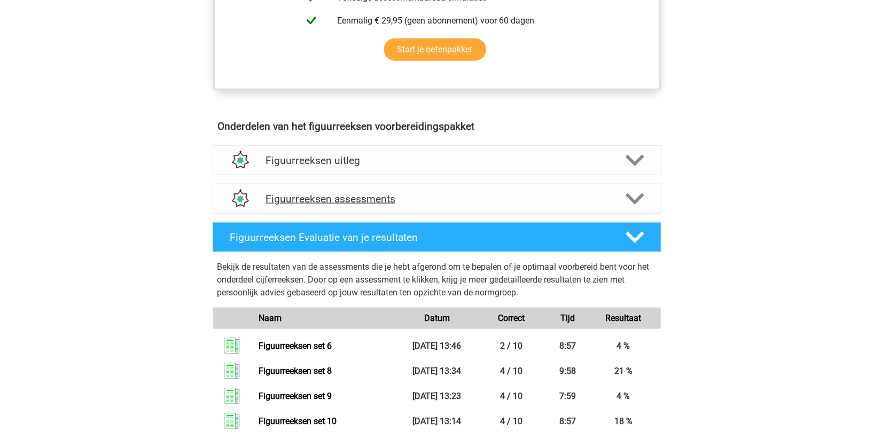
click at [321, 198] on h4 "Figuurreeksen assessments" at bounding box center [437, 199] width 343 height 12
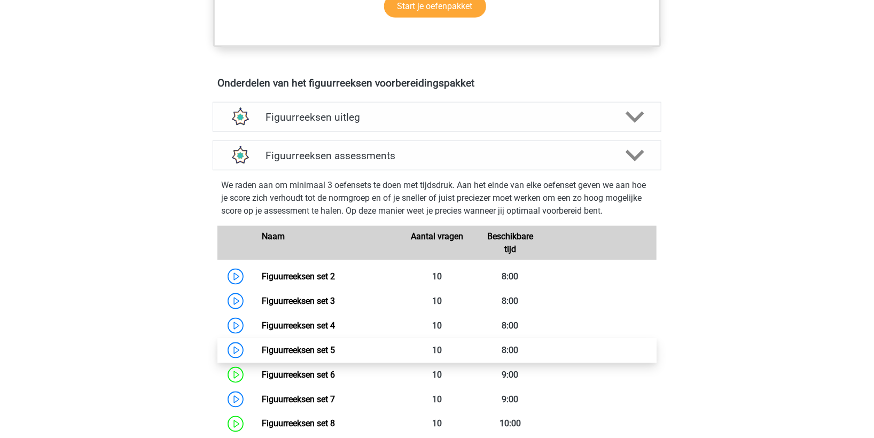
scroll to position [653, 0]
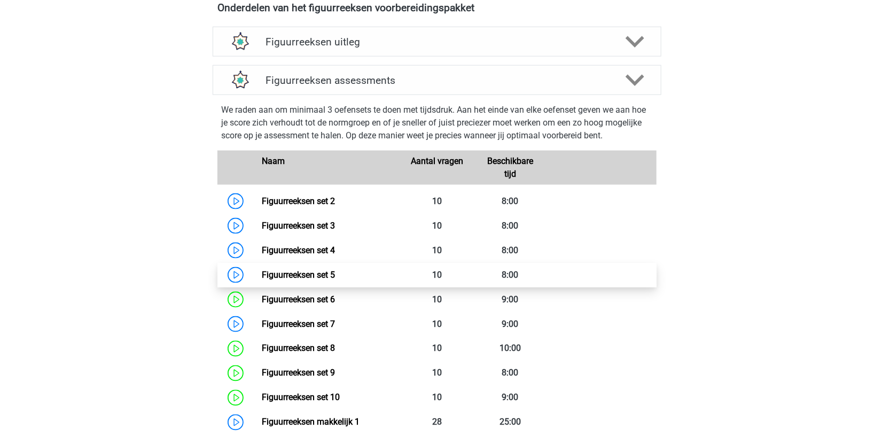
click at [309, 272] on link "Figuurreeksen set 5" at bounding box center [298, 275] width 73 height 10
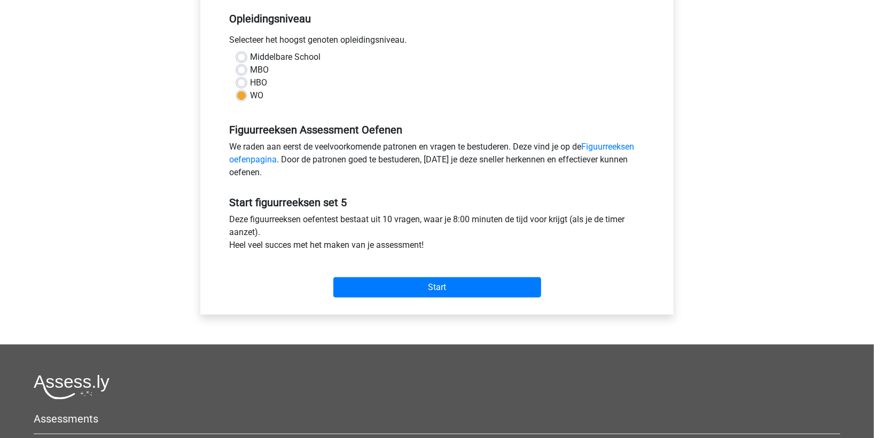
scroll to position [237, 0]
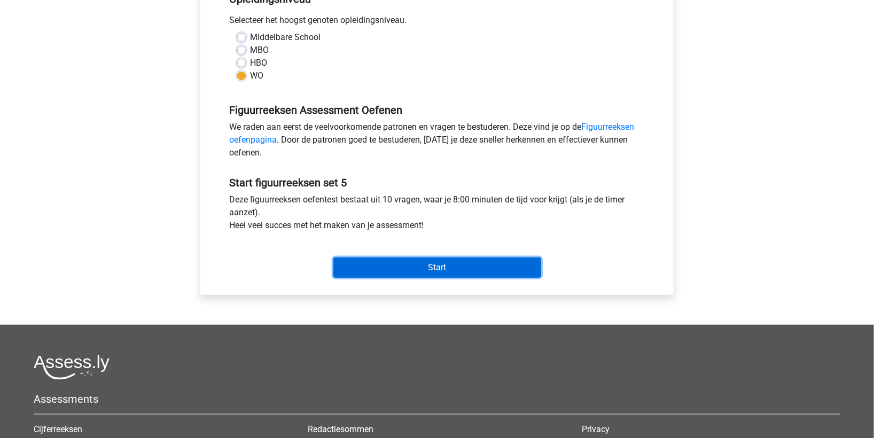
click at [448, 265] on input "Start" at bounding box center [438, 268] width 208 height 20
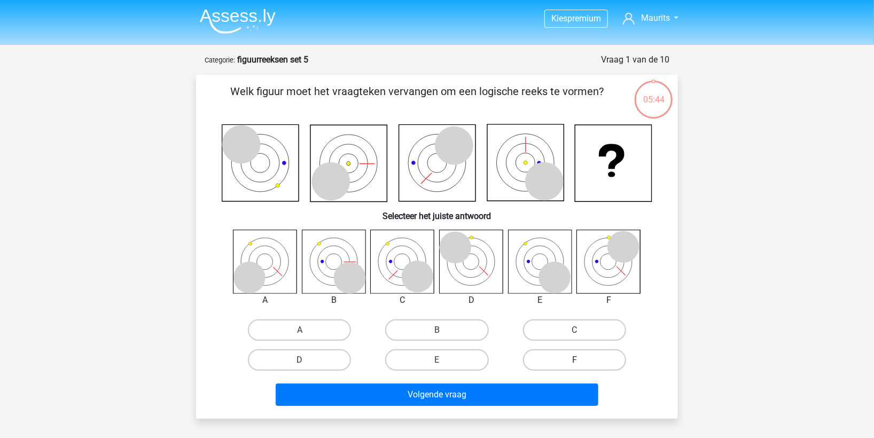
click at [556, 358] on label "F" at bounding box center [574, 360] width 103 height 21
click at [575, 360] on input "F" at bounding box center [578, 363] width 7 height 7
radio input "true"
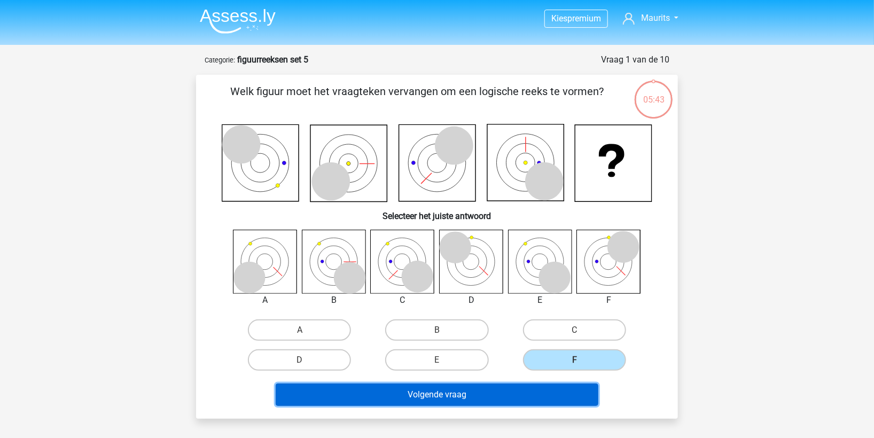
click at [529, 392] on button "Volgende vraag" at bounding box center [437, 395] width 323 height 22
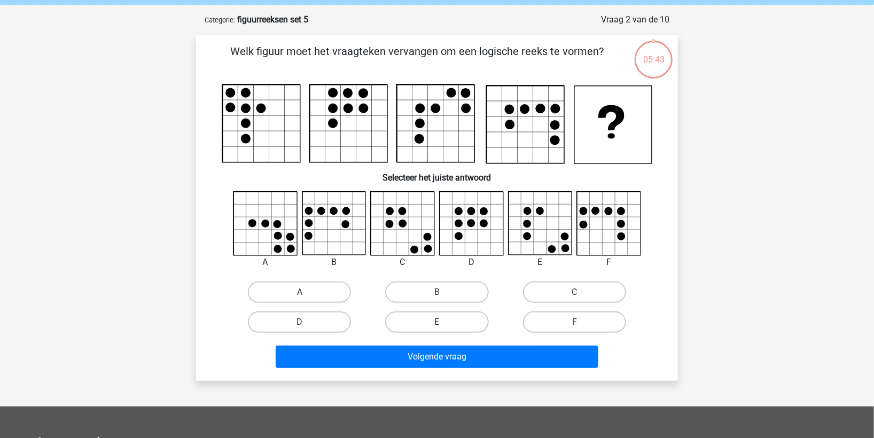
scroll to position [53, 0]
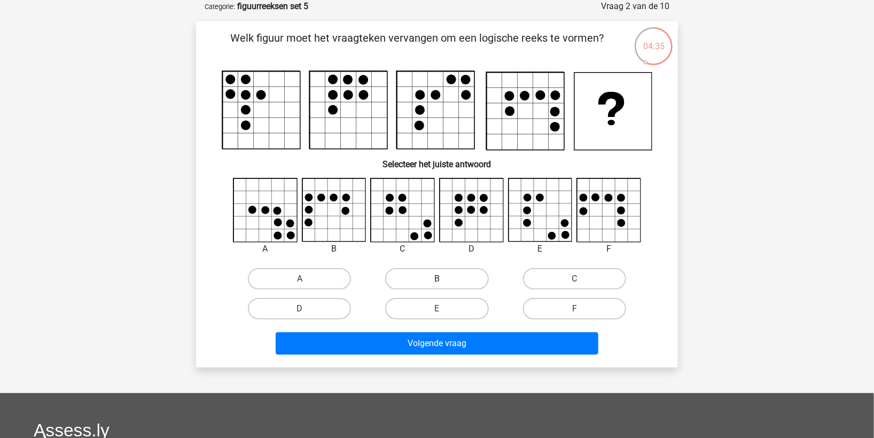
click at [435, 276] on label "B" at bounding box center [436, 278] width 103 height 21
click at [437, 279] on input "B" at bounding box center [440, 282] width 7 height 7
radio input "true"
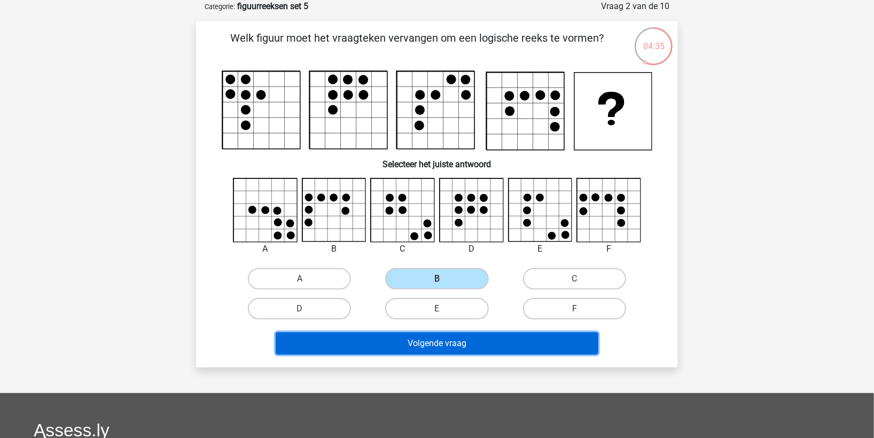
click at [437, 341] on button "Volgende vraag" at bounding box center [437, 343] width 323 height 22
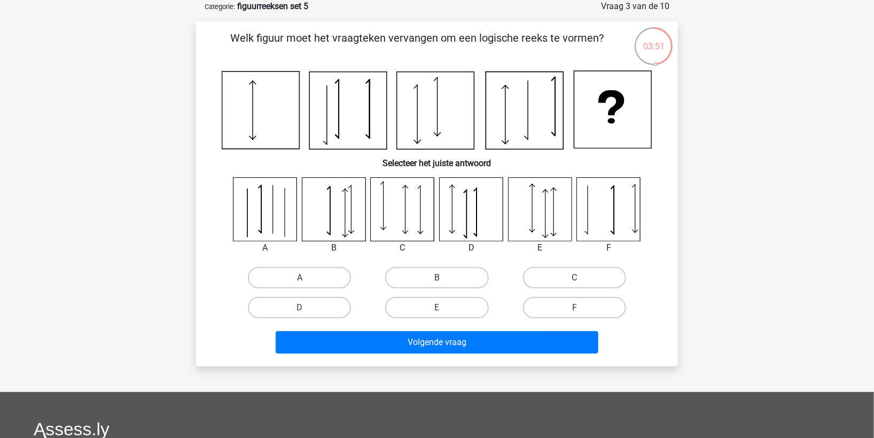
click at [406, 203] on icon at bounding box center [406, 209] width 0 height 48
click at [551, 277] on label "C" at bounding box center [574, 277] width 103 height 21
click at [575, 278] on input "C" at bounding box center [578, 281] width 7 height 7
radio input "true"
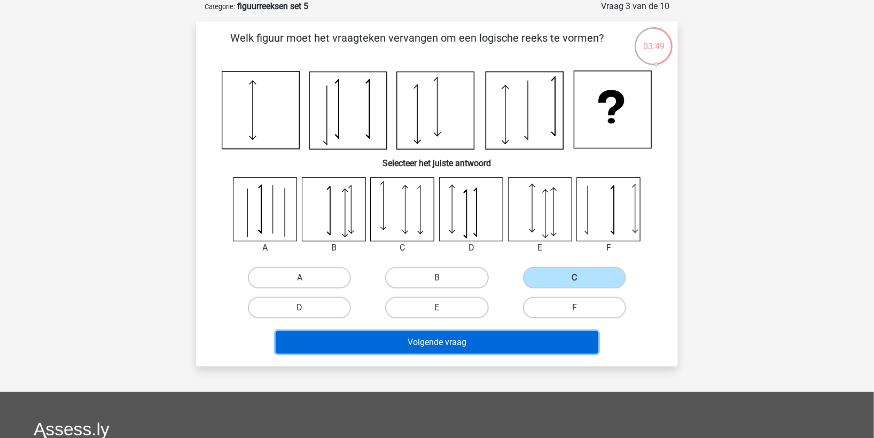
click at [481, 343] on button "Volgende vraag" at bounding box center [437, 342] width 323 height 22
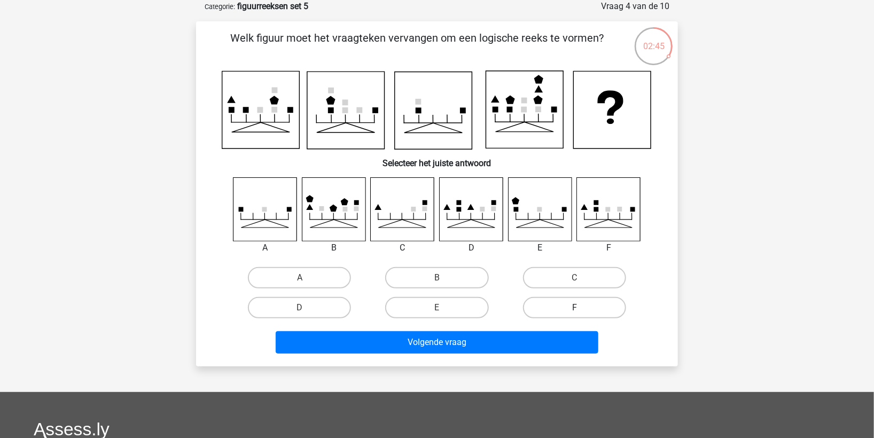
click at [548, 307] on label "F" at bounding box center [574, 307] width 103 height 21
click at [575, 308] on input "F" at bounding box center [578, 311] width 7 height 7
radio input "true"
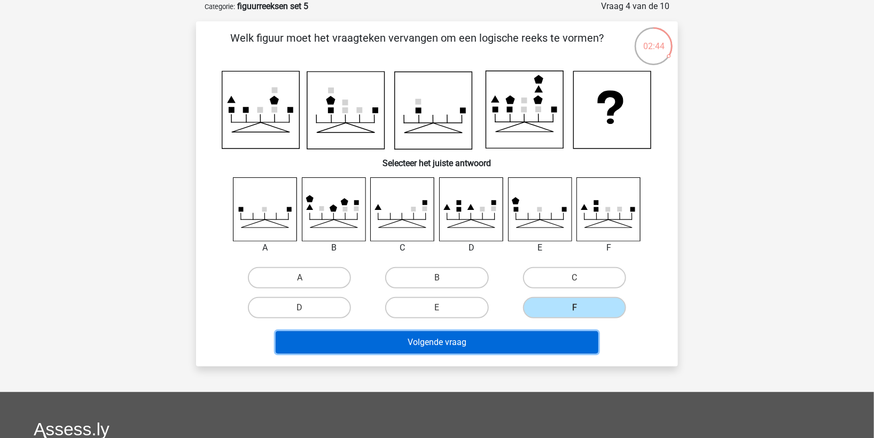
click at [518, 348] on button "Volgende vraag" at bounding box center [437, 342] width 323 height 22
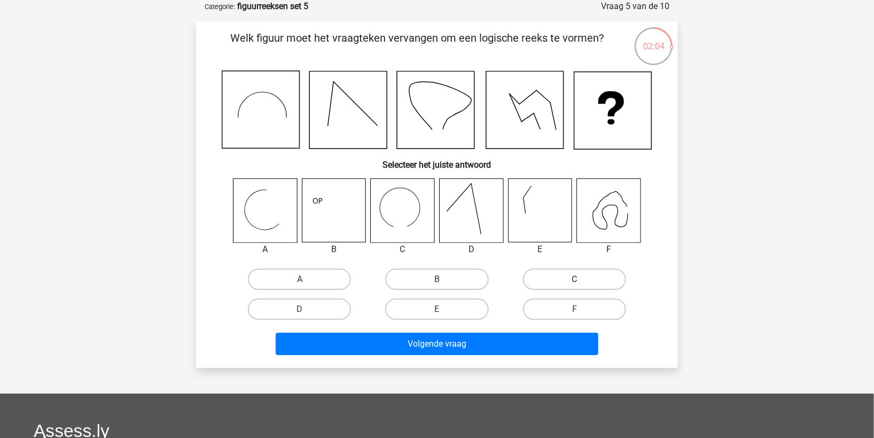
click at [566, 279] on label "C" at bounding box center [574, 279] width 103 height 21
click at [575, 280] on input "C" at bounding box center [578, 283] width 7 height 7
radio input "true"
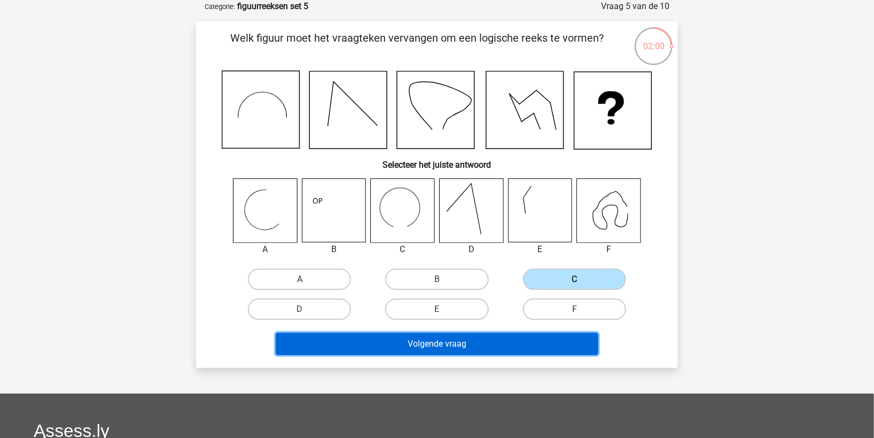
click at [472, 341] on button "Volgende vraag" at bounding box center [437, 344] width 323 height 22
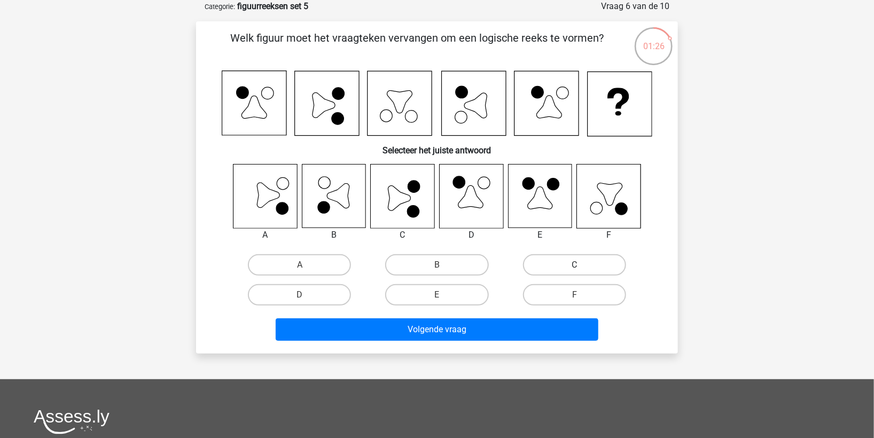
click at [561, 264] on label "C" at bounding box center [574, 264] width 103 height 21
click at [575, 265] on input "C" at bounding box center [578, 268] width 7 height 7
radio input "true"
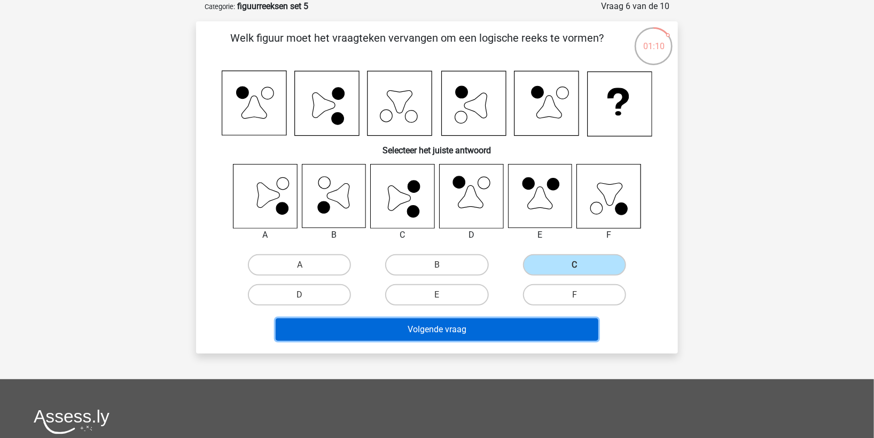
click at [468, 329] on button "Volgende vraag" at bounding box center [437, 330] width 323 height 22
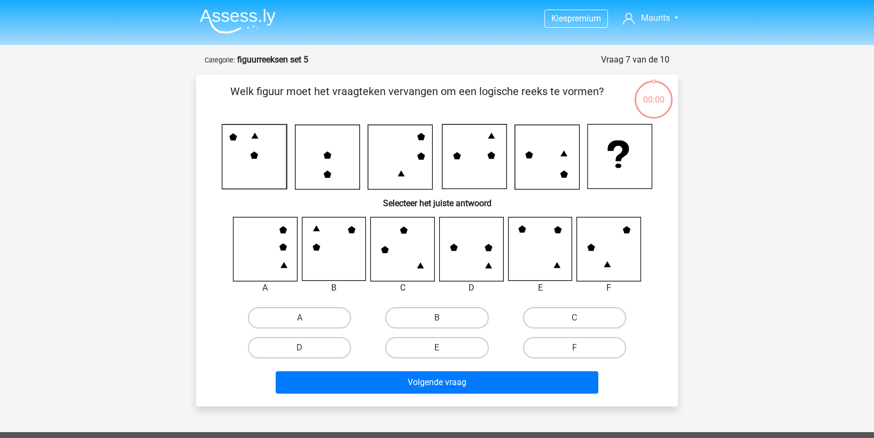
scroll to position [53, 0]
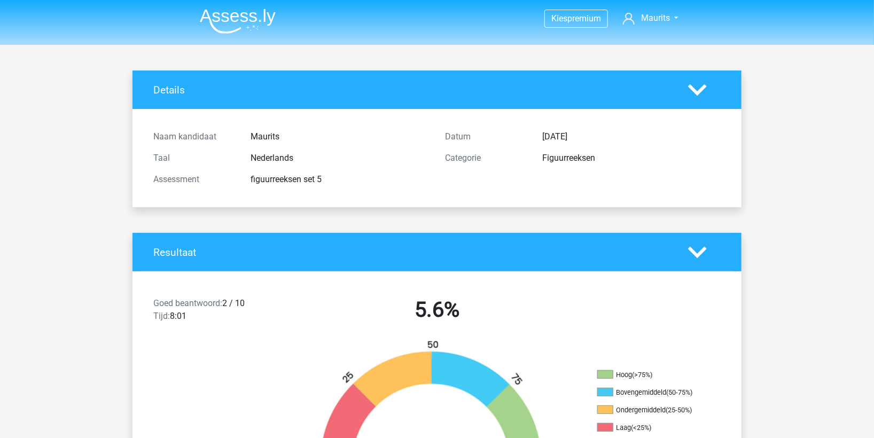
click at [214, 19] on img at bounding box center [238, 21] width 76 height 25
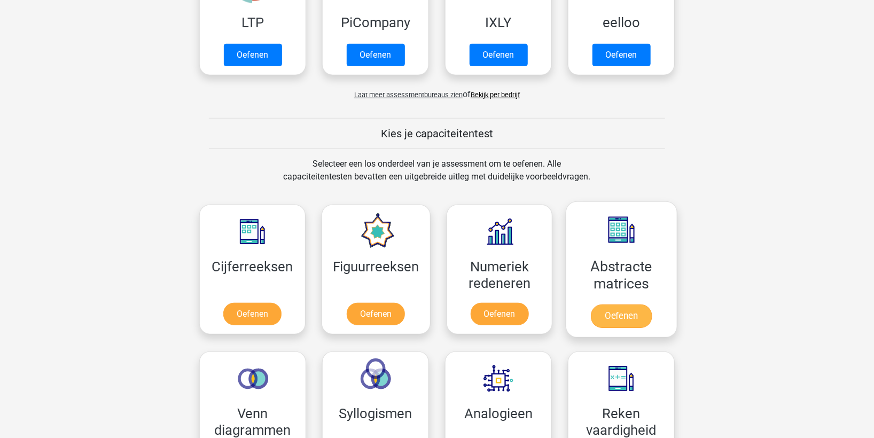
scroll to position [534, 0]
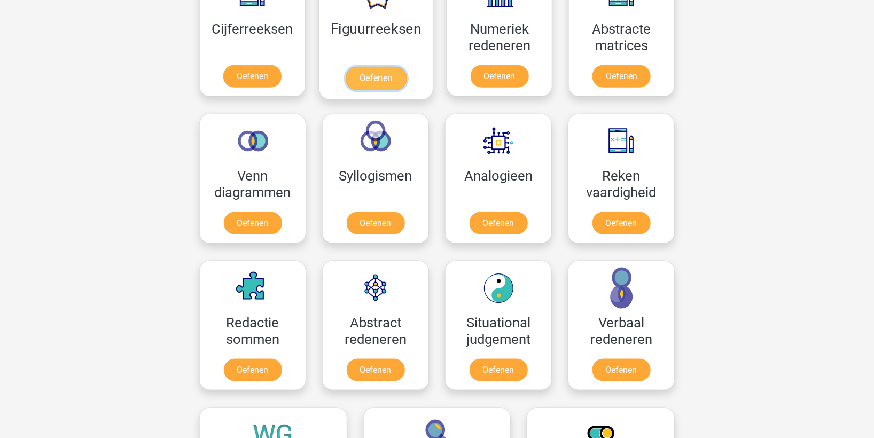
click at [378, 74] on link "Oefenen" at bounding box center [375, 79] width 61 height 24
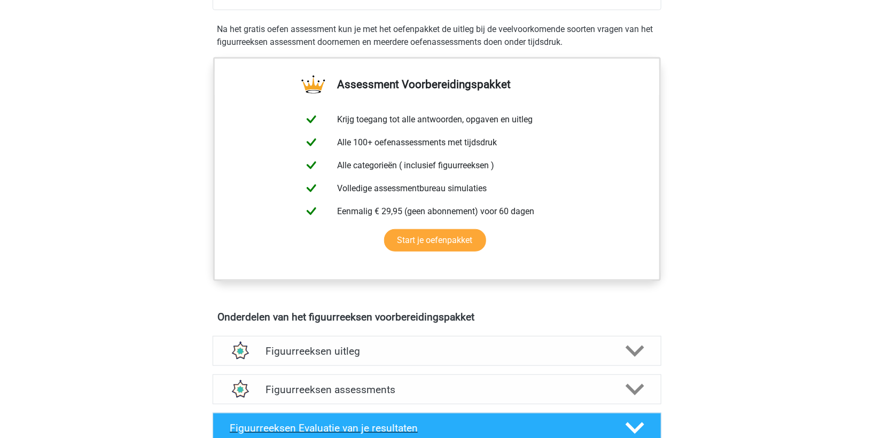
scroll to position [415, 0]
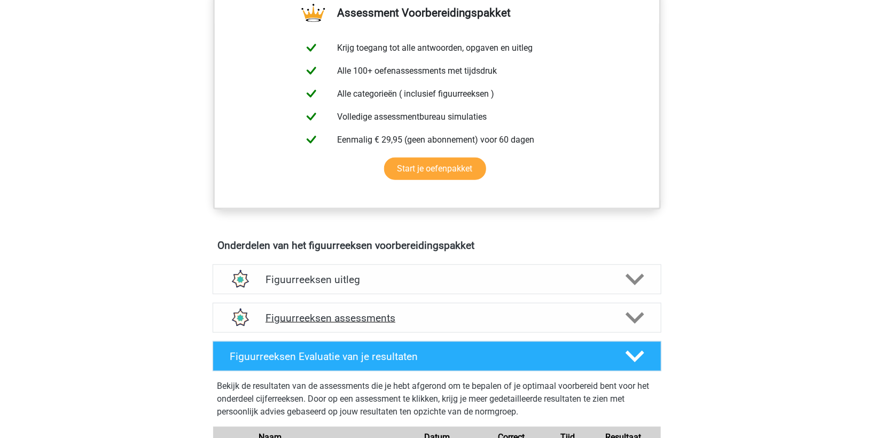
click at [350, 314] on h4 "Figuurreeksen assessments" at bounding box center [437, 318] width 343 height 12
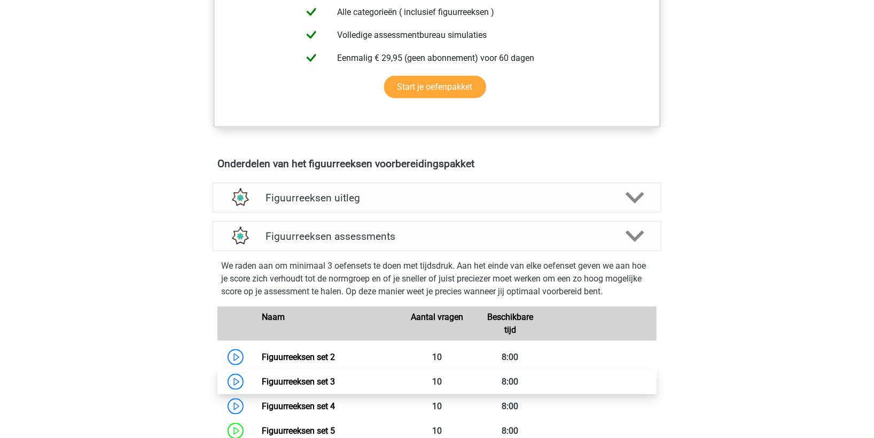
scroll to position [594, 0]
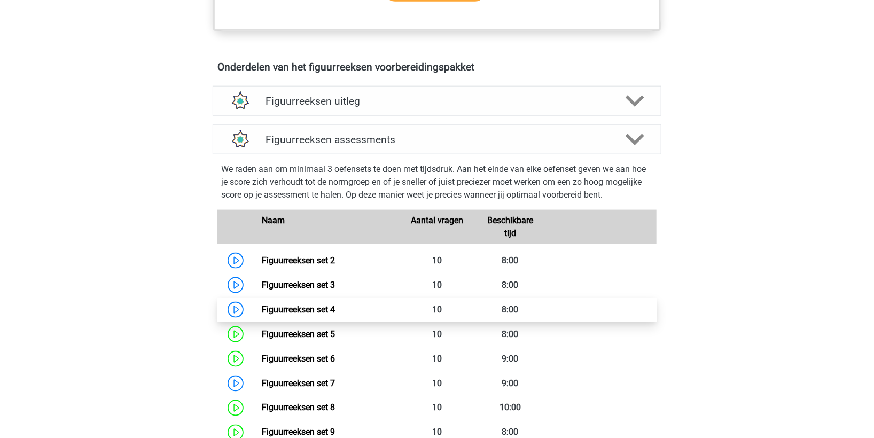
click at [309, 308] on link "Figuurreeksen set 4" at bounding box center [298, 310] width 73 height 10
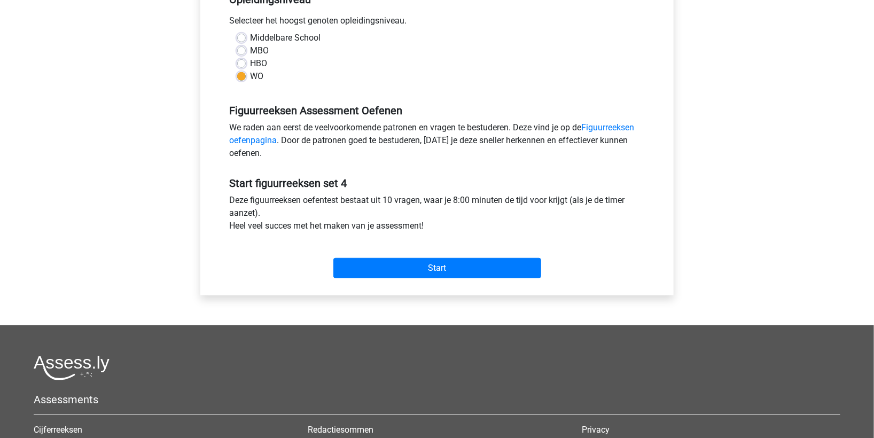
scroll to position [237, 0]
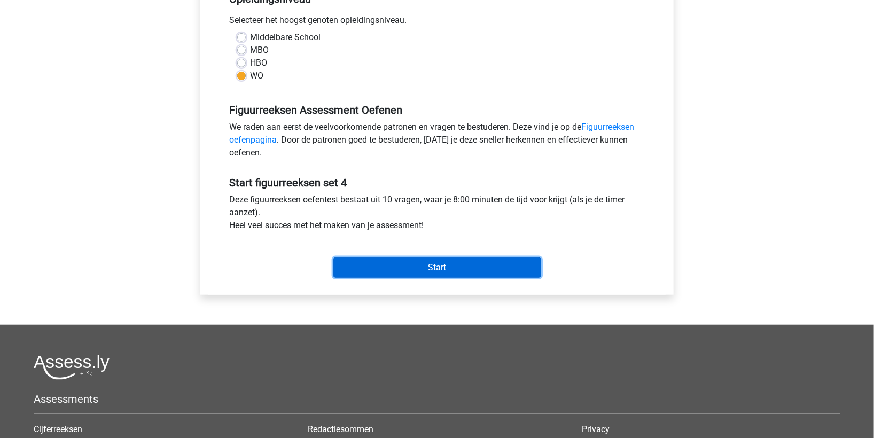
click at [405, 268] on input "Start" at bounding box center [438, 268] width 208 height 20
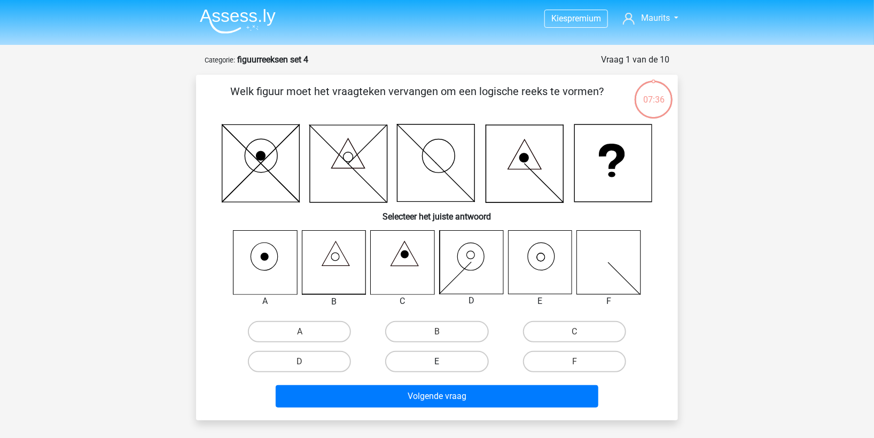
click at [429, 361] on label "E" at bounding box center [436, 361] width 103 height 21
click at [437, 362] on input "E" at bounding box center [440, 365] width 7 height 7
radio input "true"
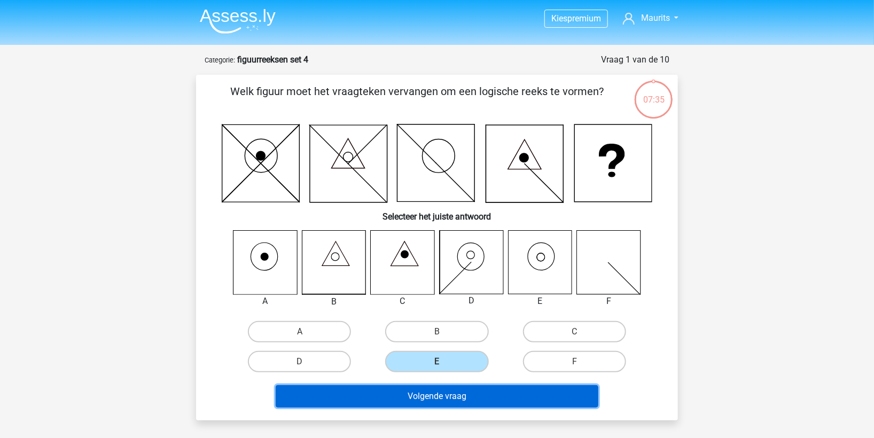
click at [434, 396] on button "Volgende vraag" at bounding box center [437, 396] width 323 height 22
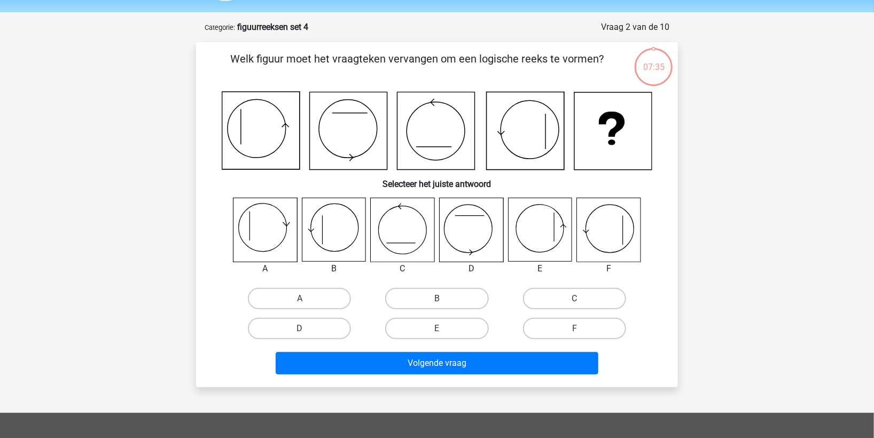
scroll to position [53, 0]
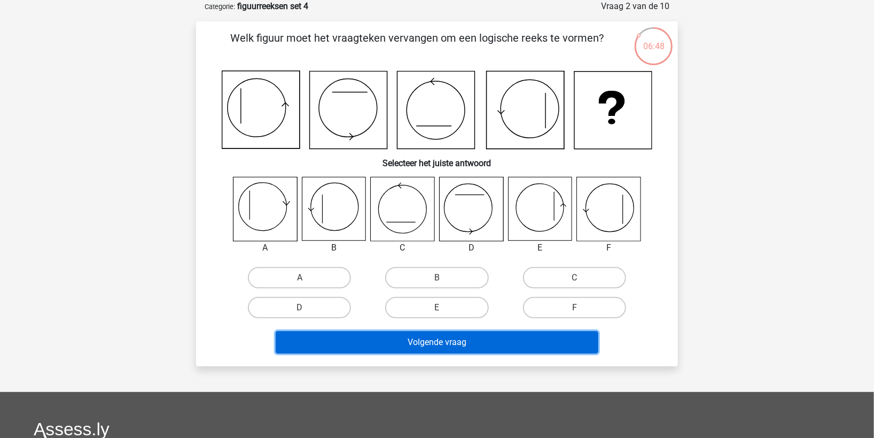
click at [457, 339] on button "Volgende vraag" at bounding box center [437, 342] width 323 height 22
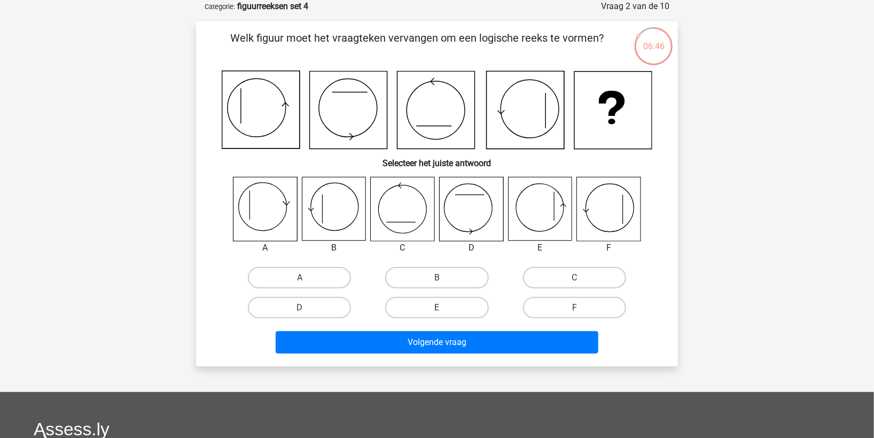
click at [373, 266] on div "B" at bounding box center [436, 278] width 137 height 30
click at [424, 275] on label "B" at bounding box center [436, 277] width 103 height 21
click at [437, 278] on input "B" at bounding box center [440, 281] width 7 height 7
radio input "true"
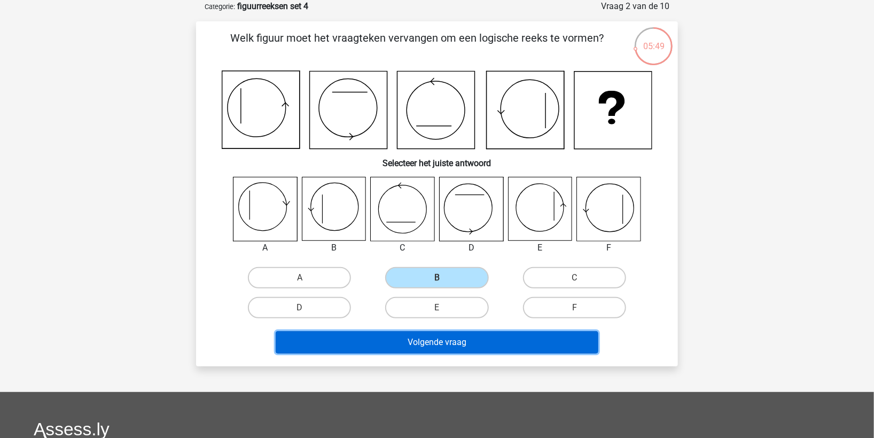
click at [419, 340] on button "Volgende vraag" at bounding box center [437, 342] width 323 height 22
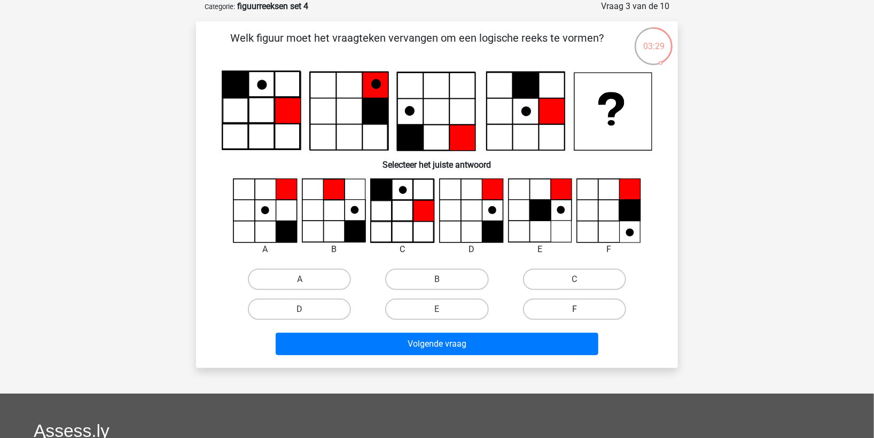
click at [572, 305] on label "F" at bounding box center [574, 309] width 103 height 21
click at [575, 309] on input "F" at bounding box center [578, 312] width 7 height 7
radio input "true"
click at [495, 226] on icon at bounding box center [493, 231] width 21 height 21
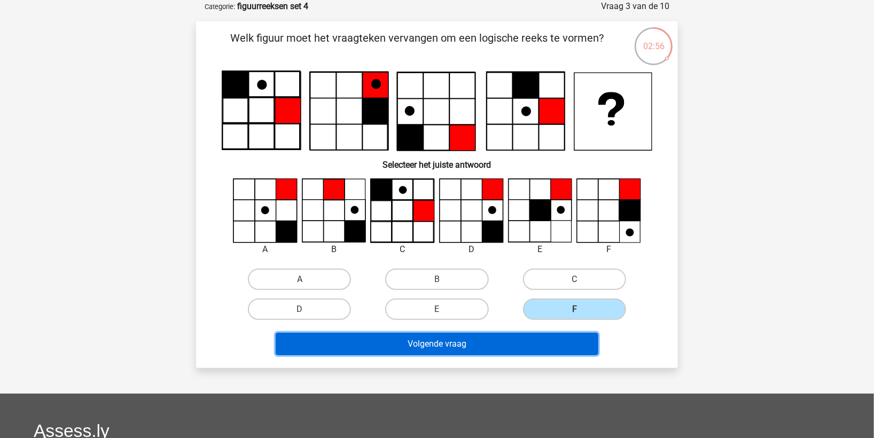
click at [498, 342] on button "Volgende vraag" at bounding box center [437, 344] width 323 height 22
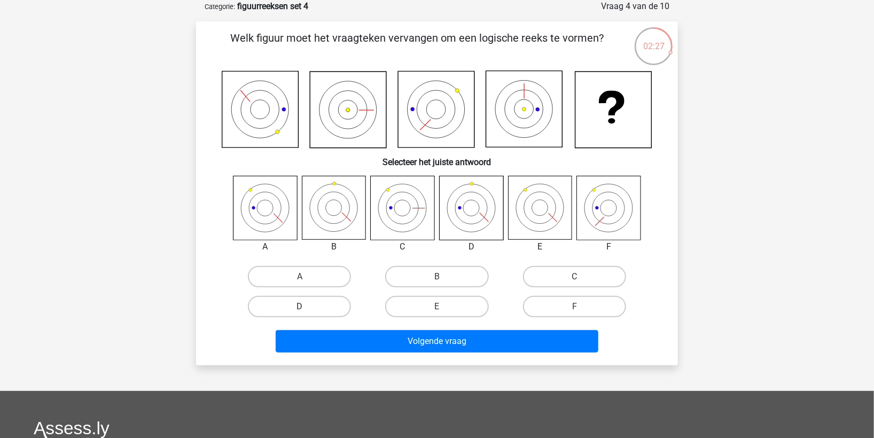
click at [319, 306] on label "D" at bounding box center [299, 306] width 103 height 21
click at [307, 307] on input "D" at bounding box center [303, 310] width 7 height 7
radio input "true"
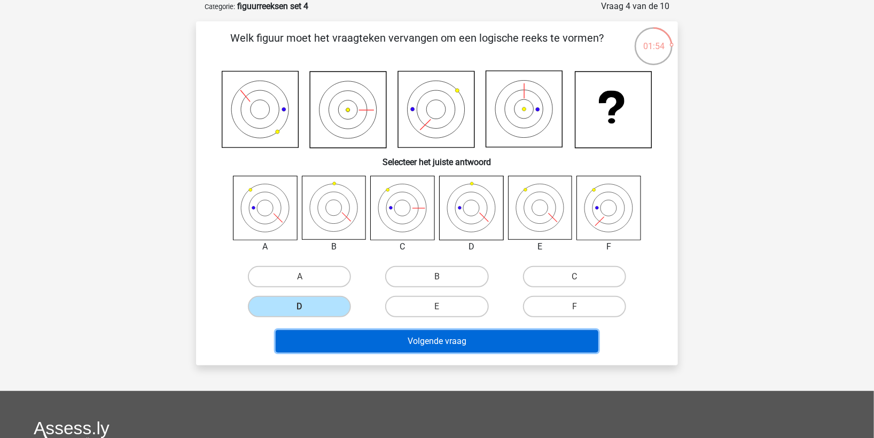
click at [439, 340] on button "Volgende vraag" at bounding box center [437, 341] width 323 height 22
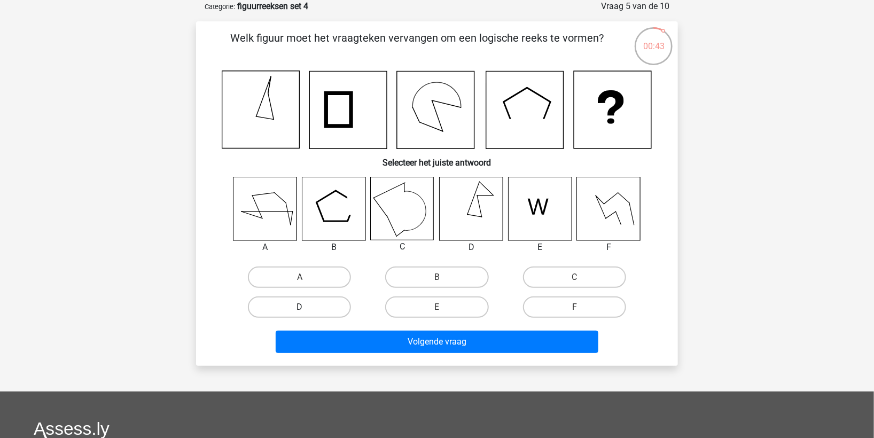
click at [326, 306] on label "D" at bounding box center [299, 307] width 103 height 21
click at [307, 307] on input "D" at bounding box center [303, 310] width 7 height 7
radio input "true"
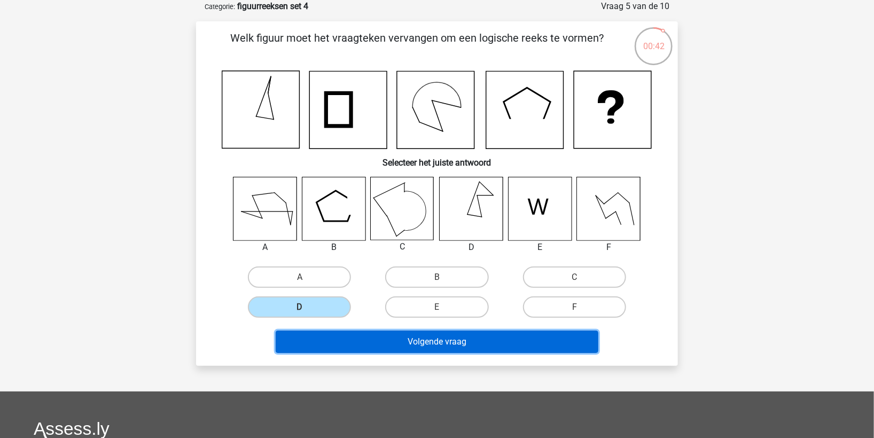
click at [361, 336] on button "Volgende vraag" at bounding box center [437, 342] width 323 height 22
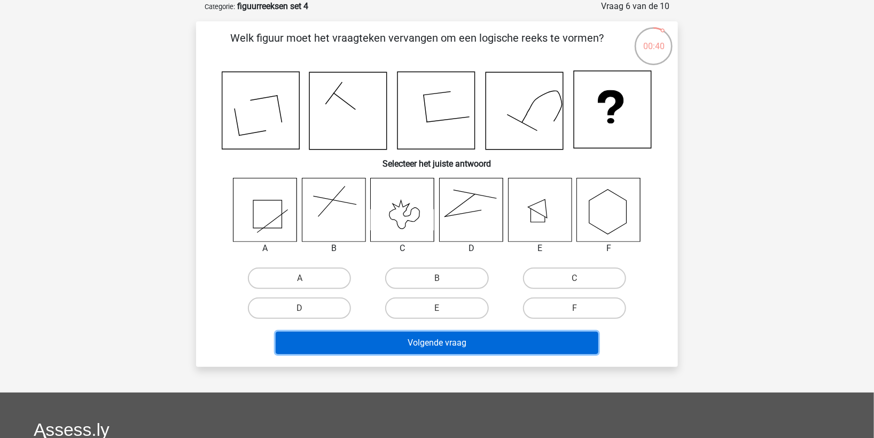
click at [407, 343] on button "Volgende vraag" at bounding box center [437, 343] width 323 height 22
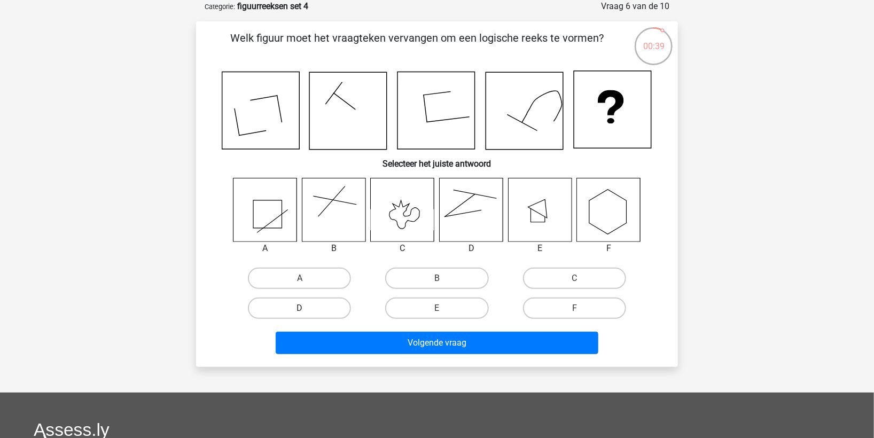
click at [336, 298] on label "D" at bounding box center [299, 308] width 103 height 21
click at [307, 308] on input "D" at bounding box center [303, 311] width 7 height 7
radio input "true"
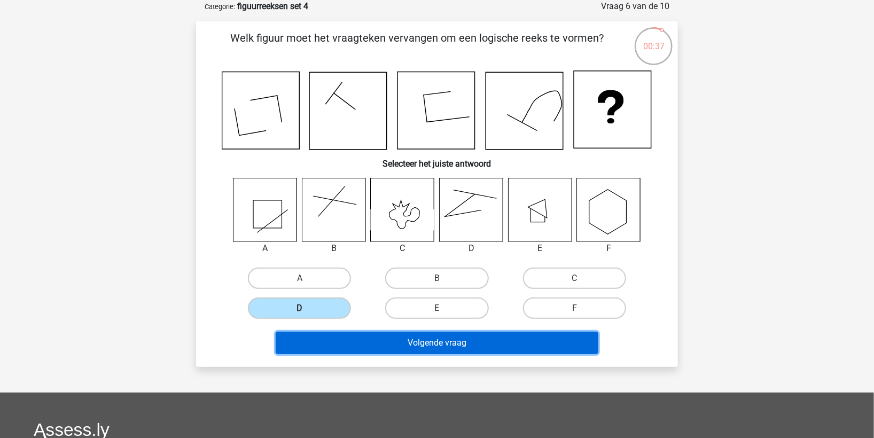
click at [336, 342] on button "Volgende vraag" at bounding box center [437, 343] width 323 height 22
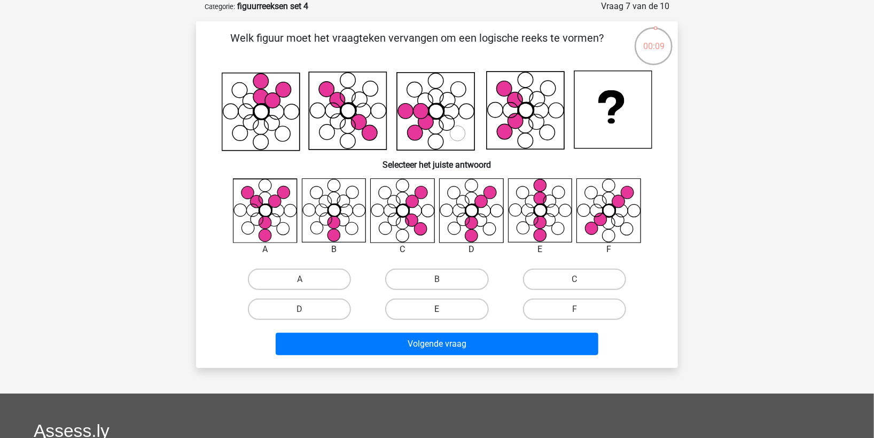
click at [438, 307] on label "E" at bounding box center [436, 309] width 103 height 21
click at [438, 309] on input "E" at bounding box center [440, 312] width 7 height 7
radio input "true"
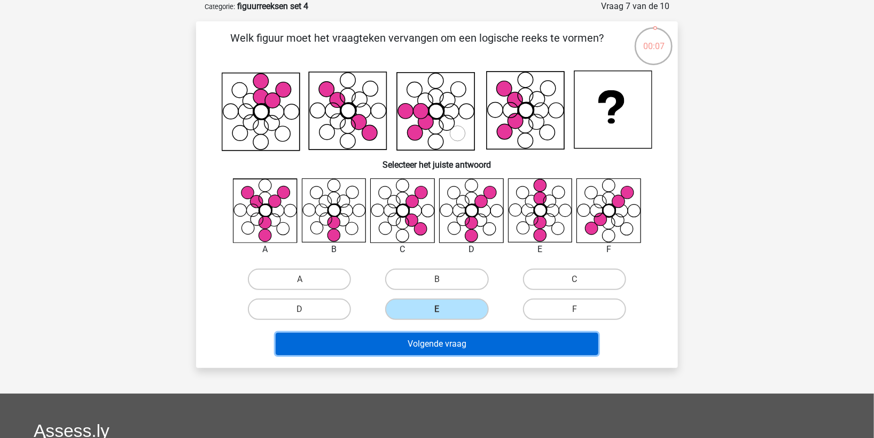
click at [427, 340] on button "Volgende vraag" at bounding box center [437, 344] width 323 height 22
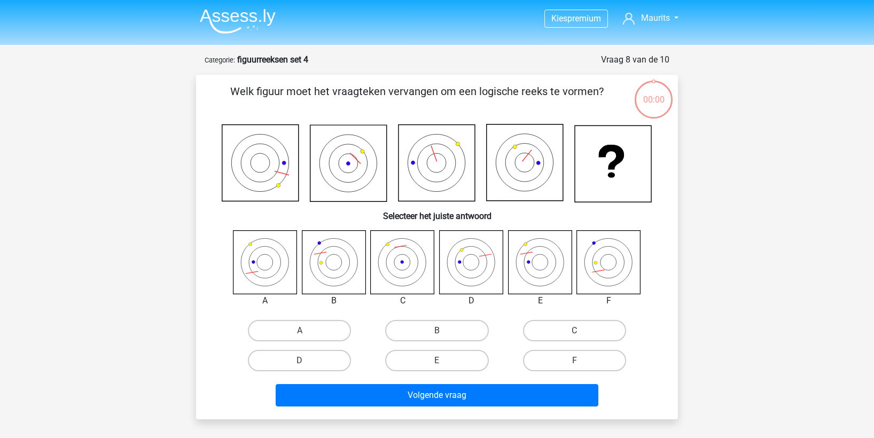
scroll to position [53, 0]
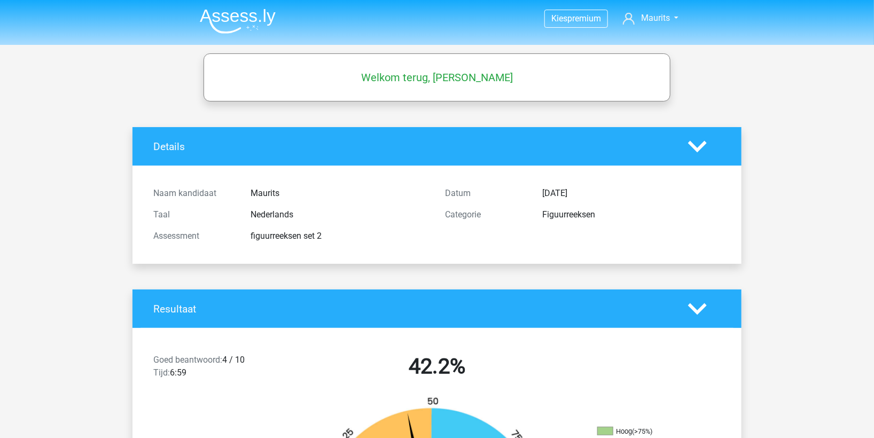
click at [228, 15] on img at bounding box center [238, 21] width 76 height 25
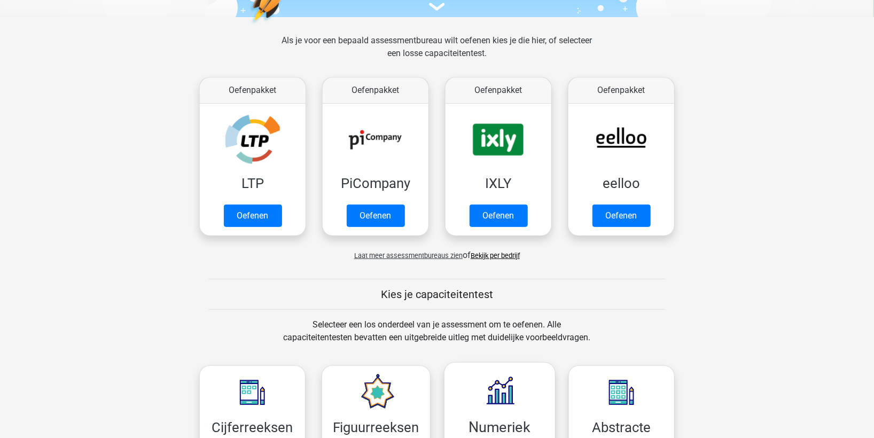
scroll to position [356, 0]
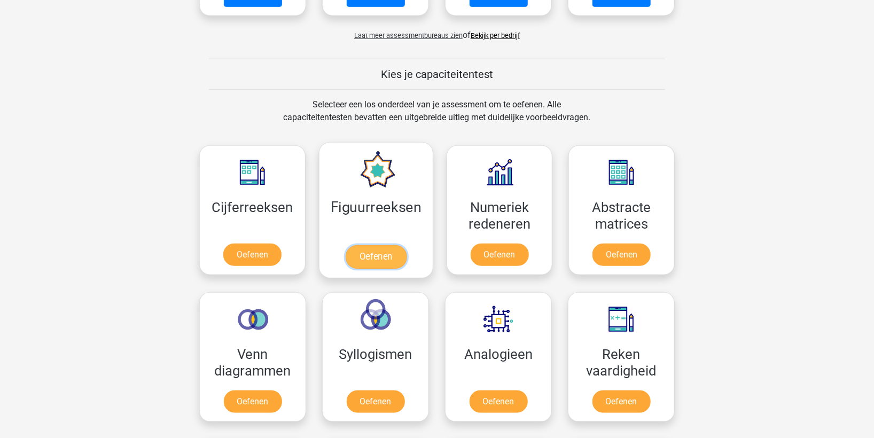
click at [384, 253] on link "Oefenen" at bounding box center [375, 257] width 61 height 24
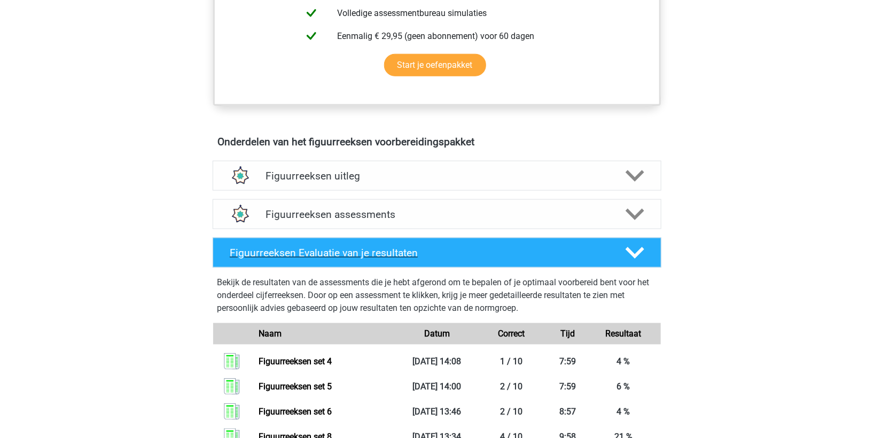
scroll to position [534, 0]
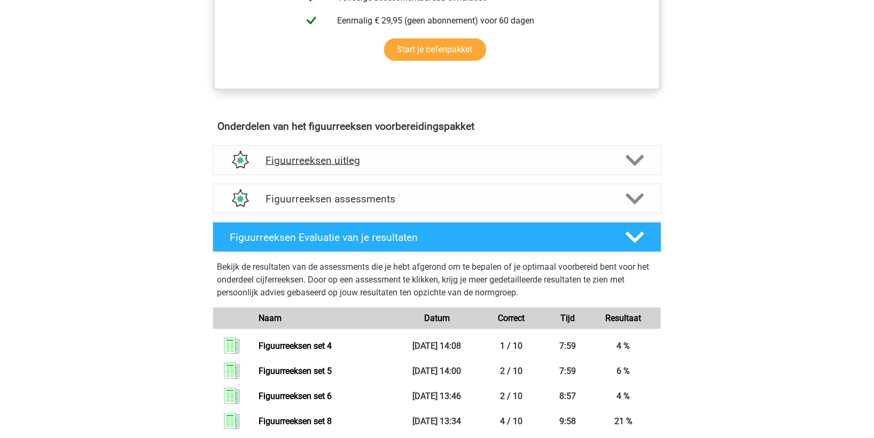
click at [319, 156] on h4 "Figuurreeksen uitleg" at bounding box center [437, 160] width 343 height 12
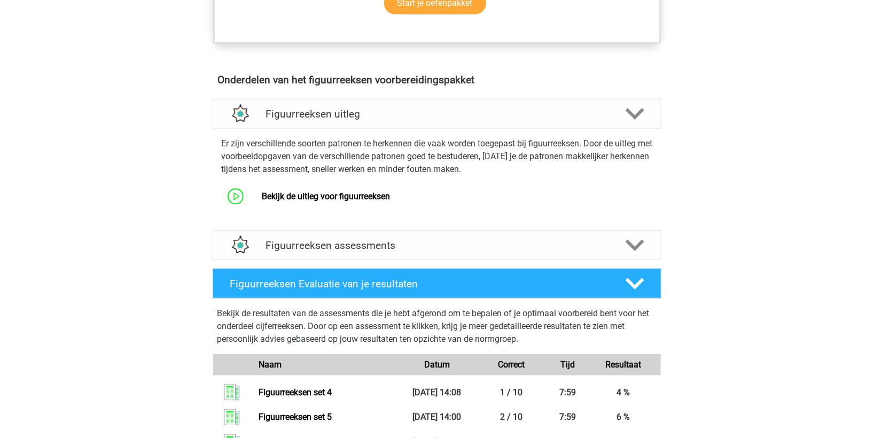
scroll to position [653, 0]
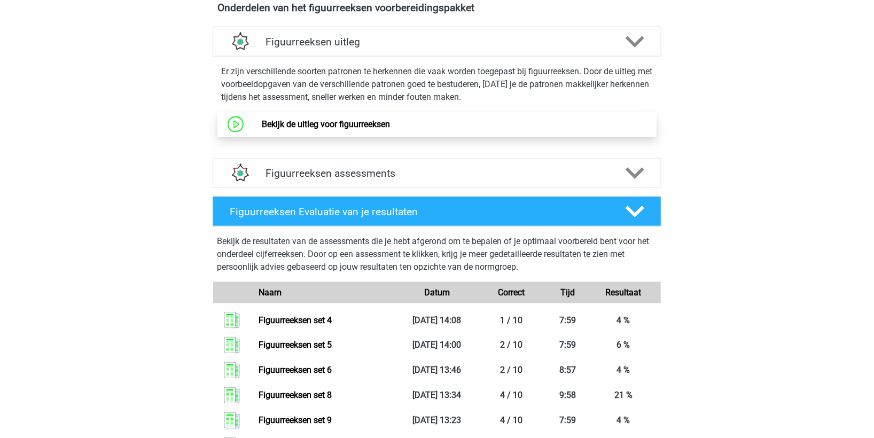
click at [324, 122] on link "Bekijk de uitleg voor figuurreeksen" at bounding box center [326, 124] width 128 height 10
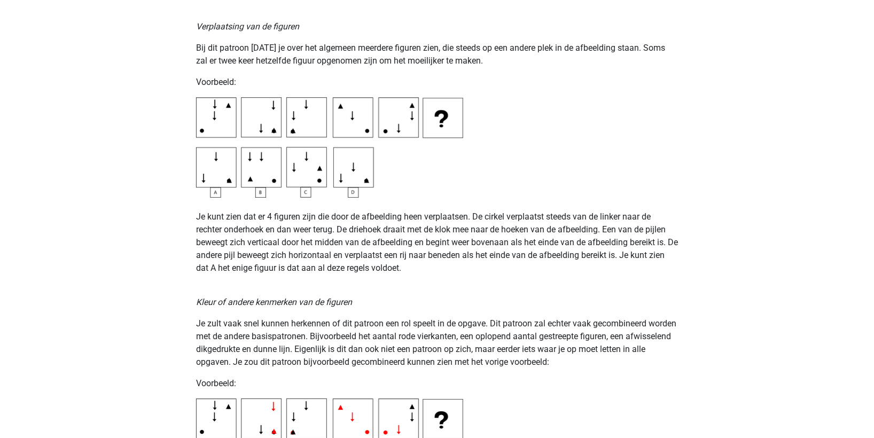
scroll to position [1603, 0]
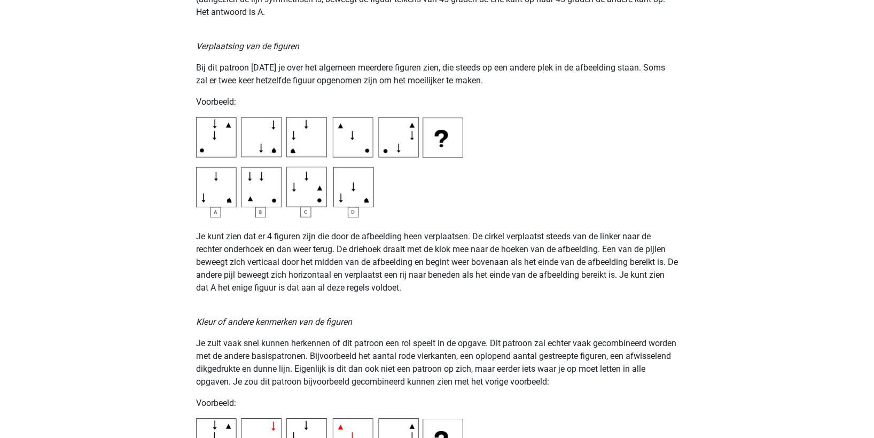
click at [404, 249] on p "Je kunt zien dat er 4 figuren zijn die door de afbeelding heen verplaatsen. De …" at bounding box center [437, 256] width 482 height 77
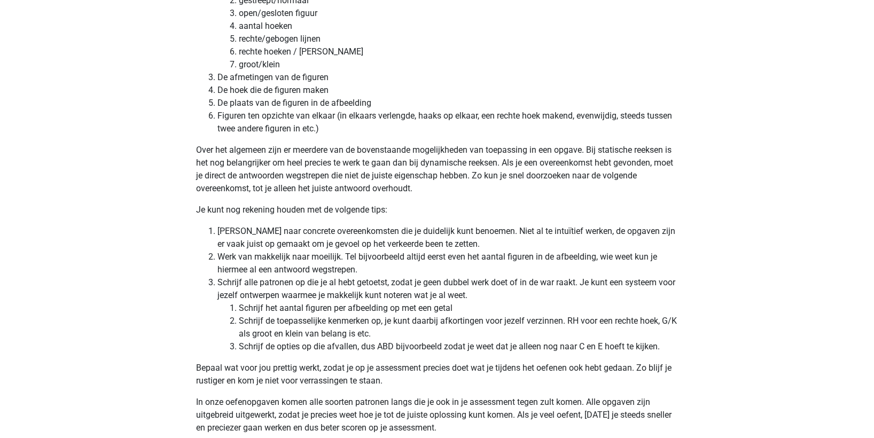
scroll to position [2699, 0]
